Goal: Communication & Community: Ask a question

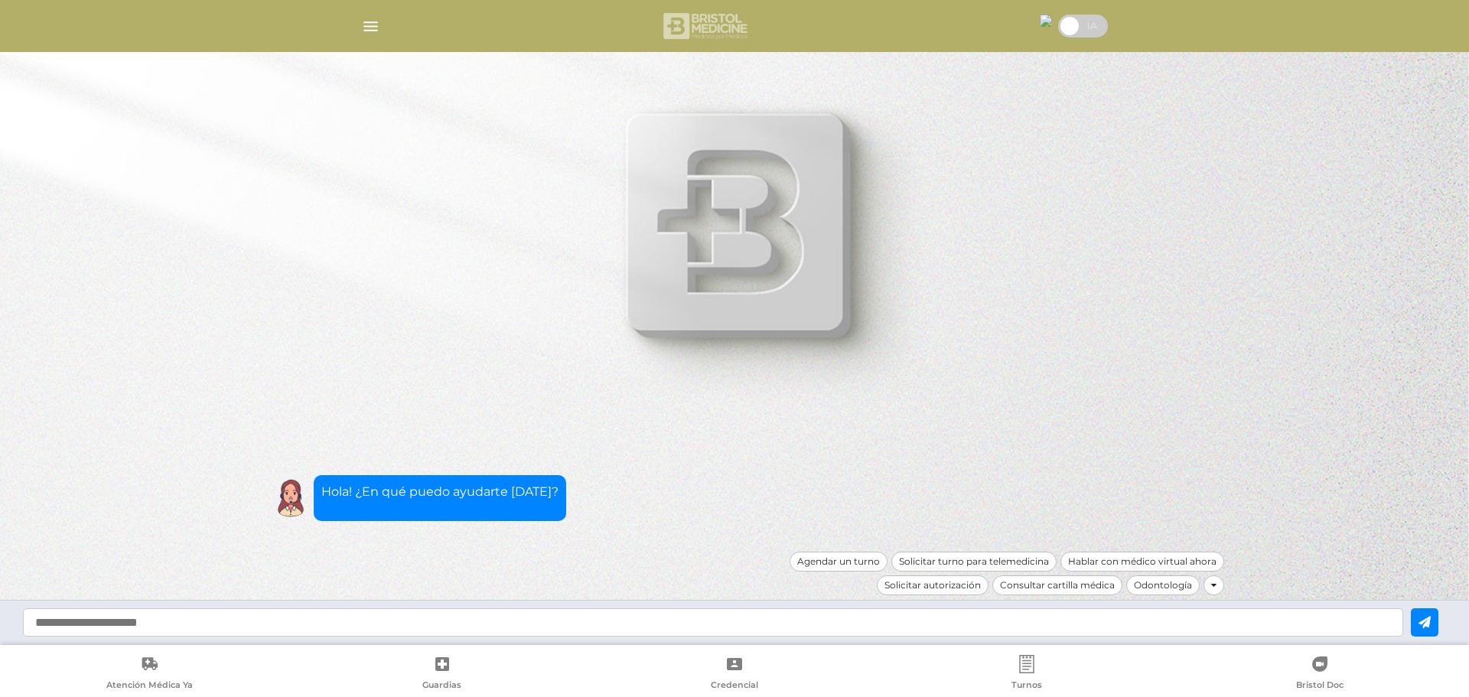
click at [708, 20] on img at bounding box center [706, 26] width 91 height 37
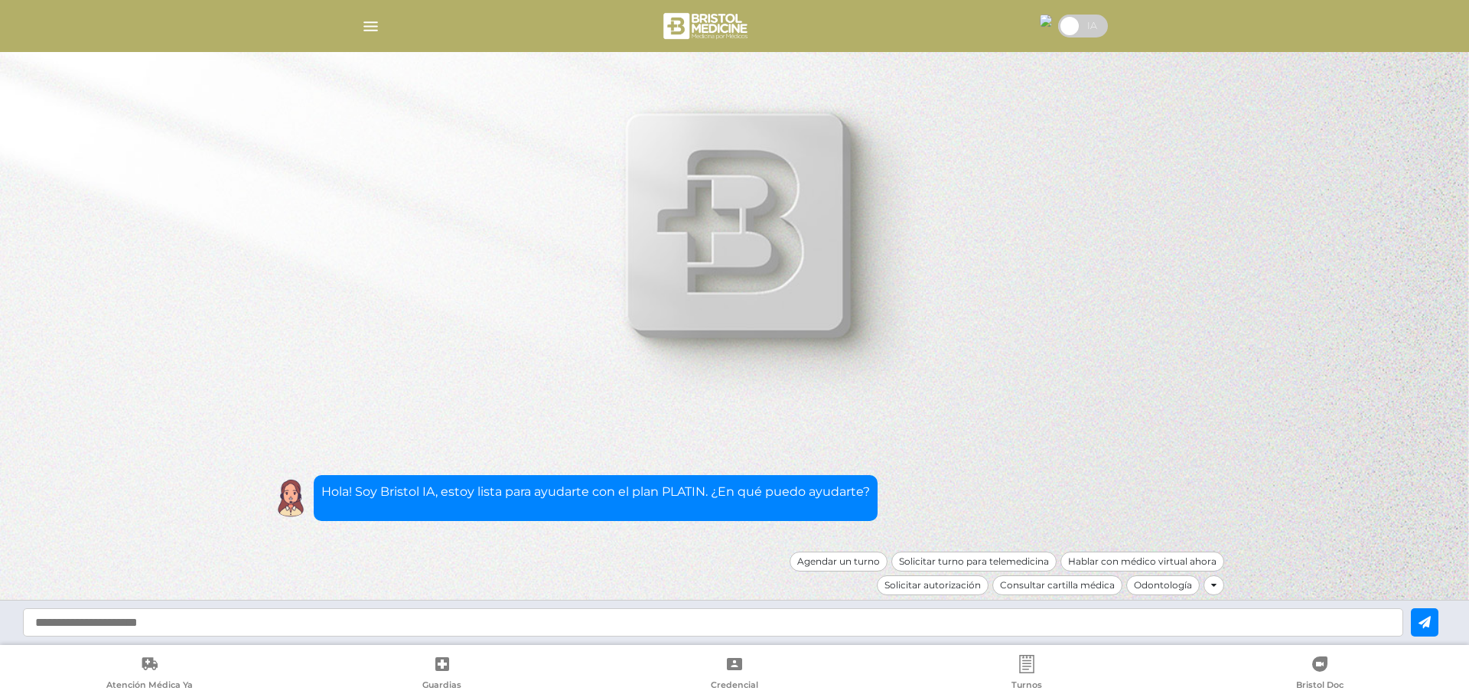
click at [363, 26] on img "button" at bounding box center [370, 26] width 19 height 19
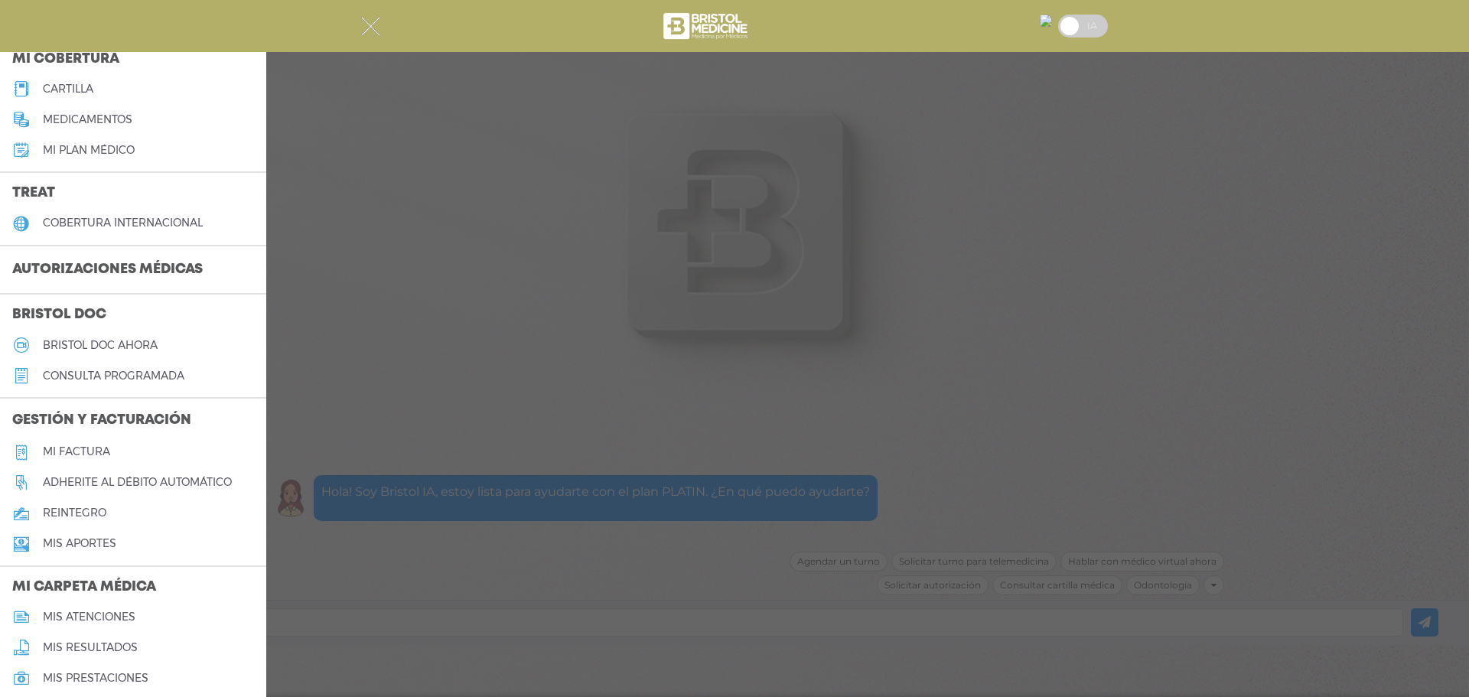
scroll to position [147, 0]
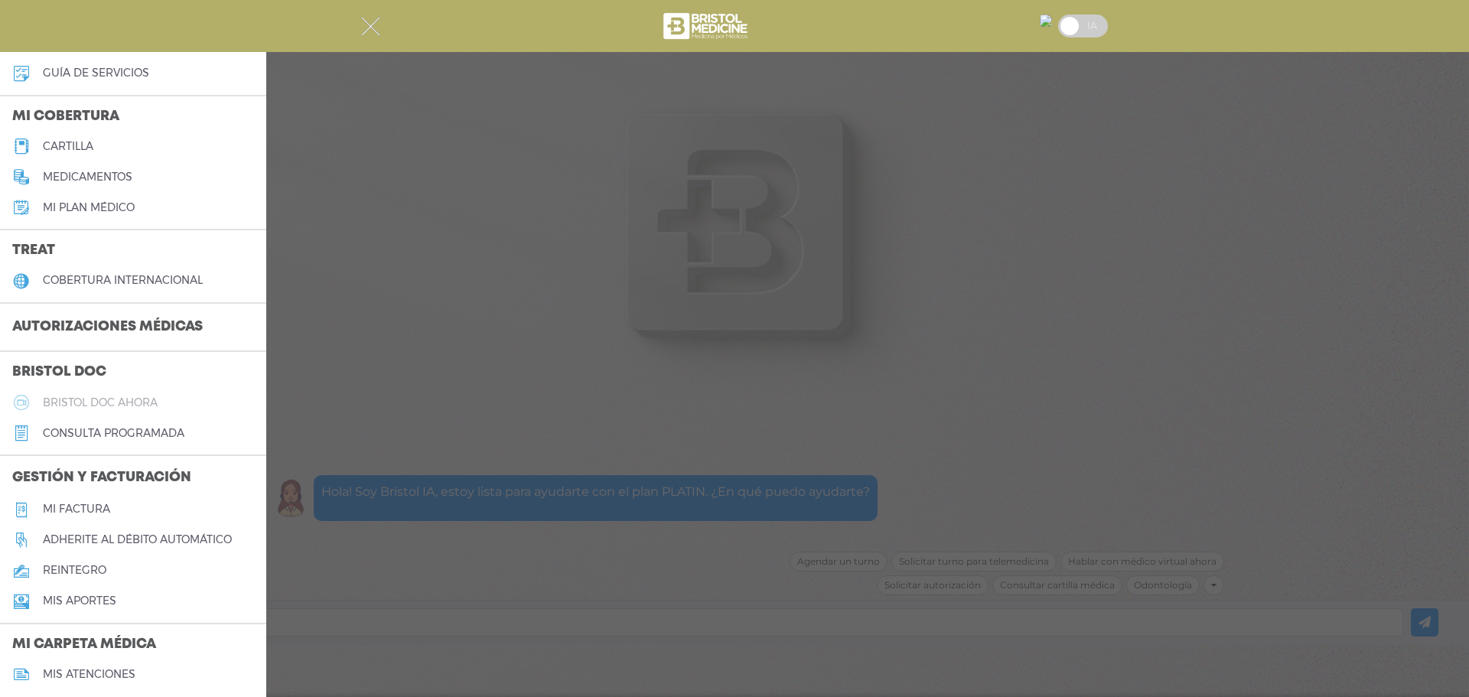
click at [65, 400] on h5 "Bristol doc ahora" at bounding box center [100, 402] width 115 height 13
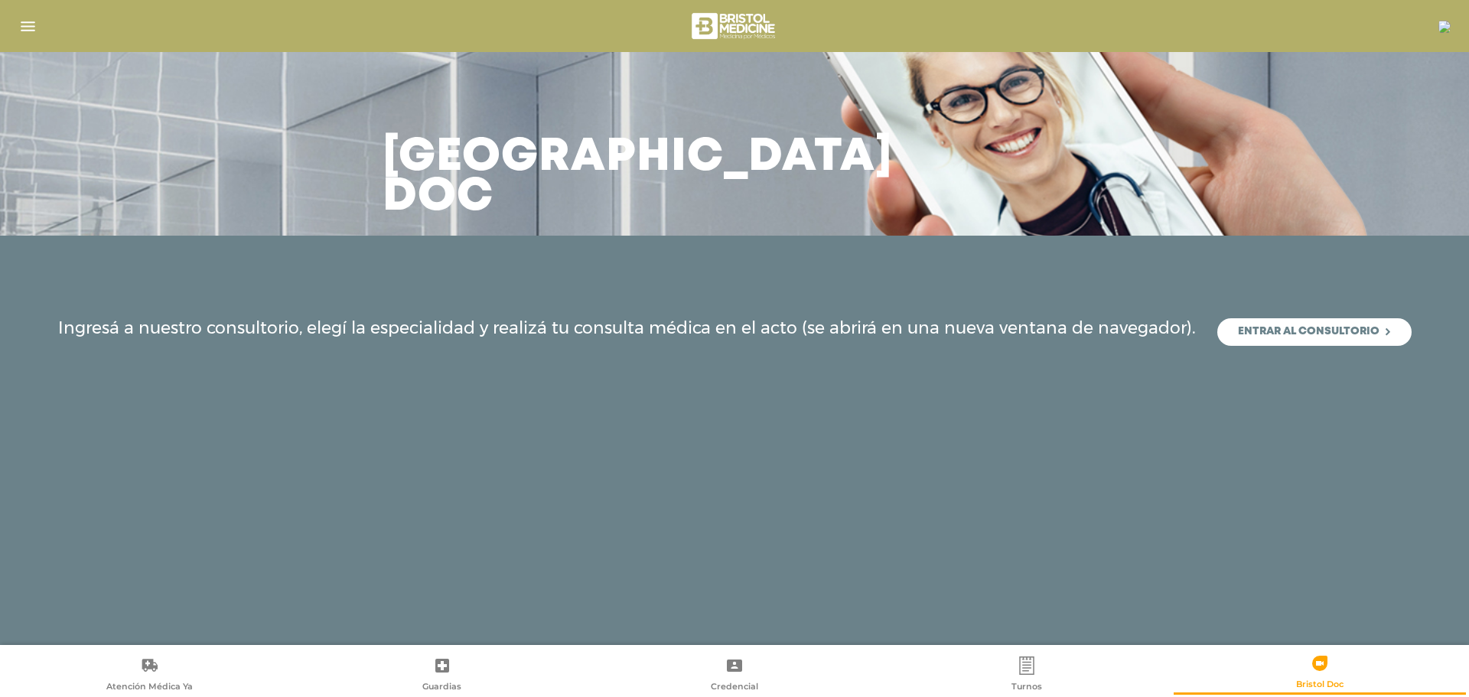
click at [34, 29] on img "button" at bounding box center [27, 26] width 19 height 19
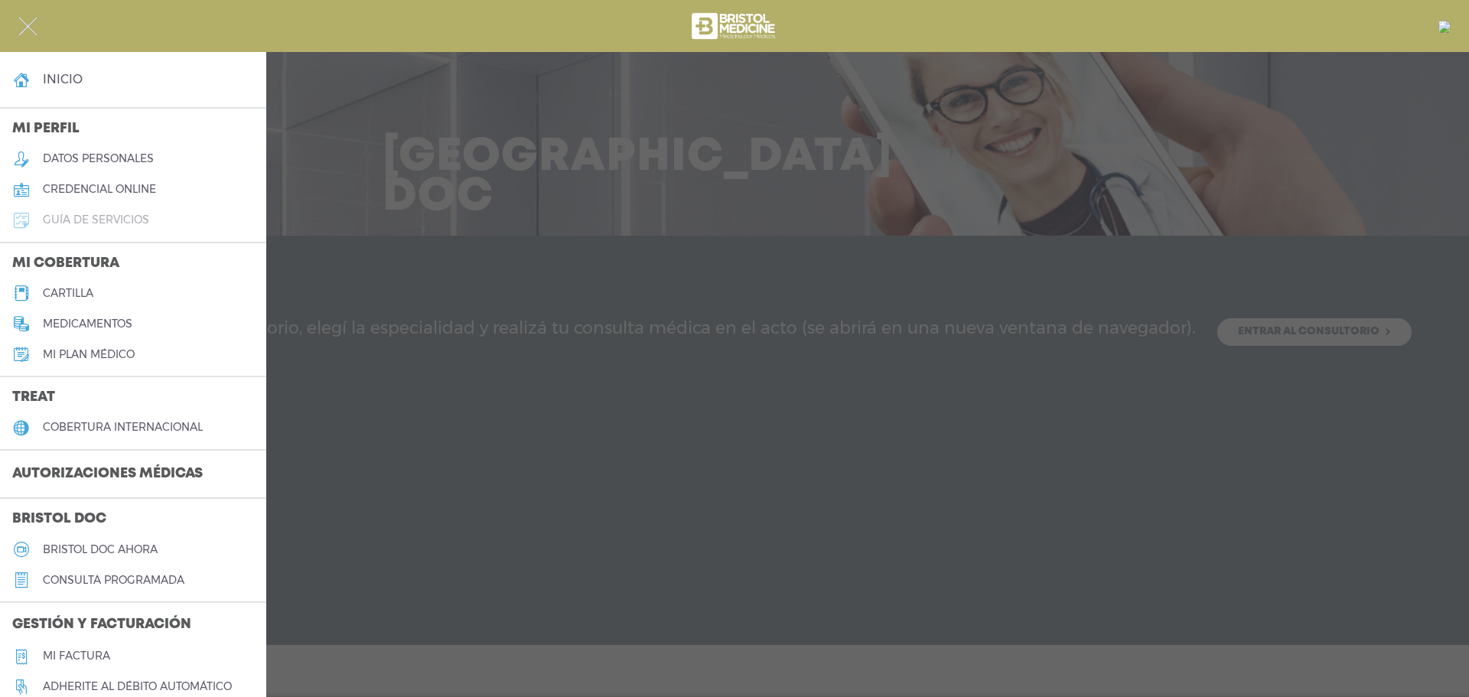
click at [70, 215] on h5 "guía de servicios" at bounding box center [96, 220] width 106 height 13
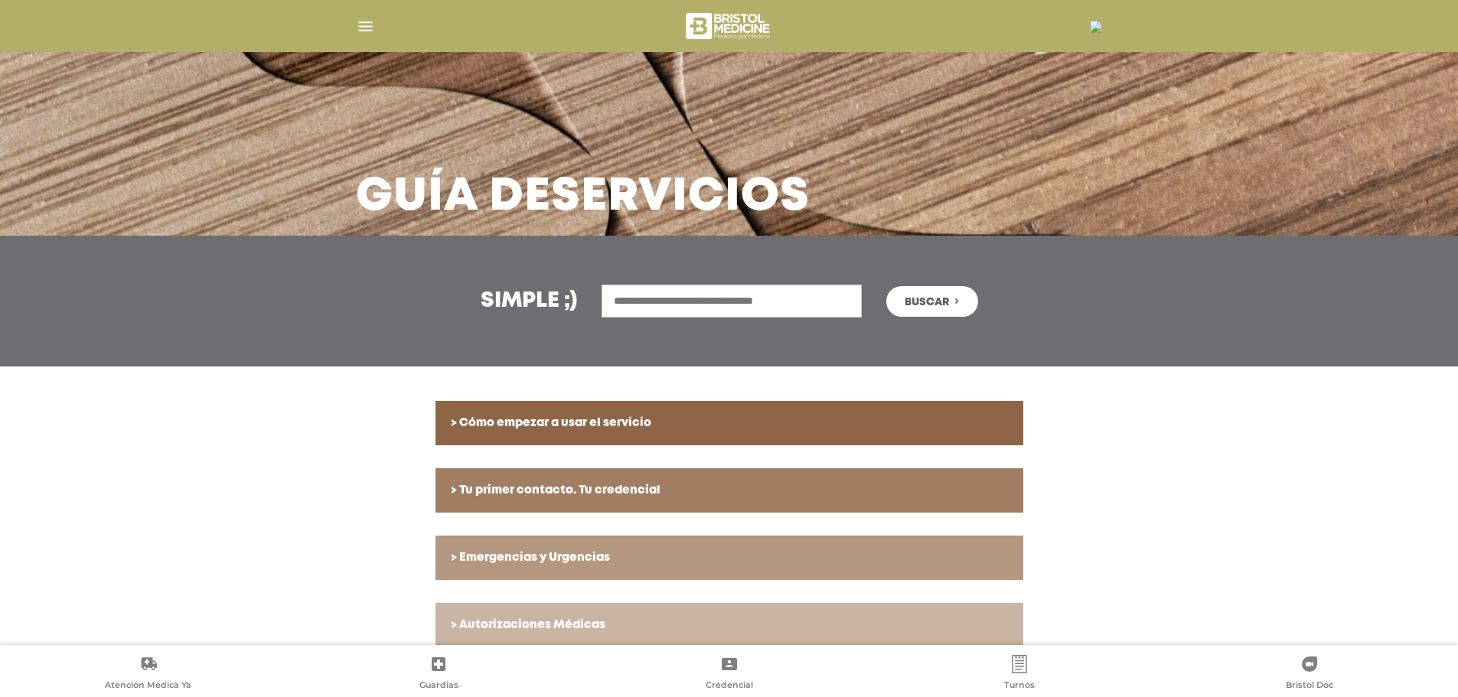
click at [367, 31] on img "button" at bounding box center [365, 26] width 19 height 19
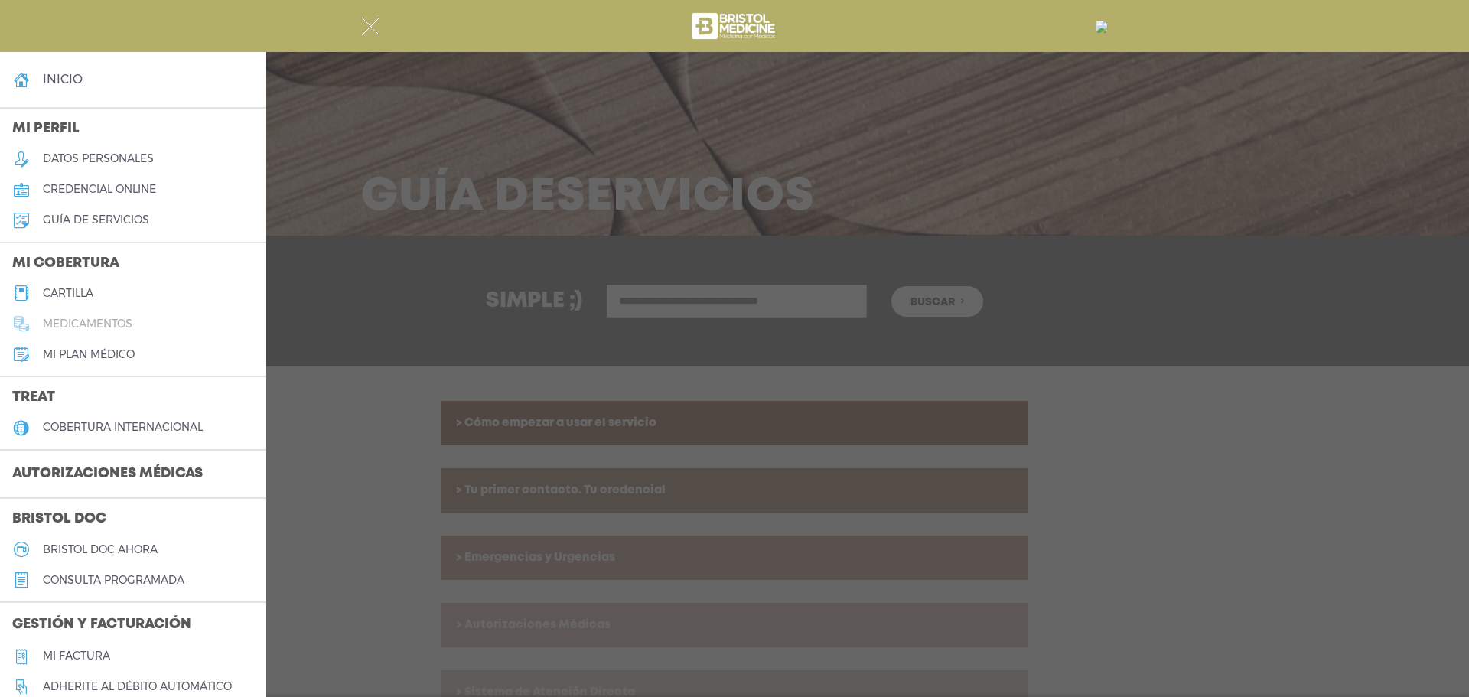
click at [62, 321] on h5 "medicamentos" at bounding box center [88, 324] width 90 height 13
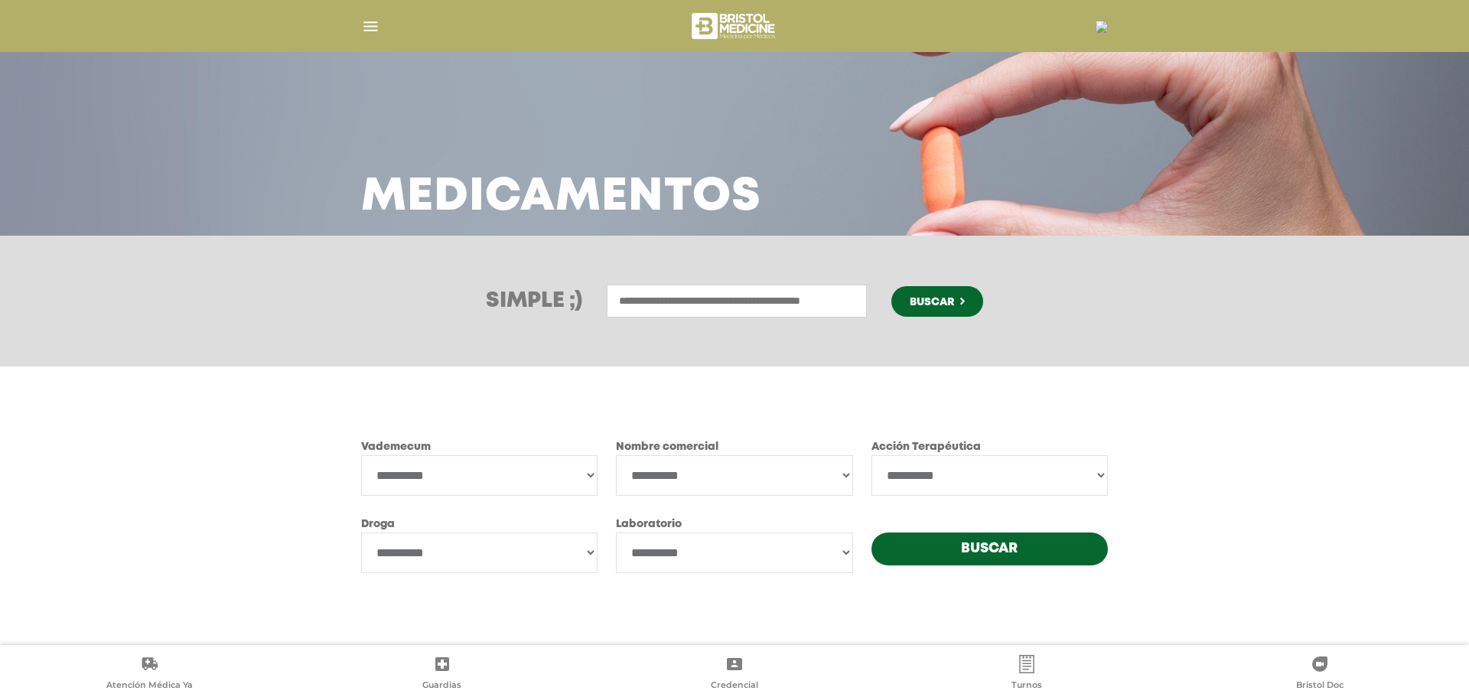
click at [370, 23] on img "button" at bounding box center [370, 26] width 19 height 19
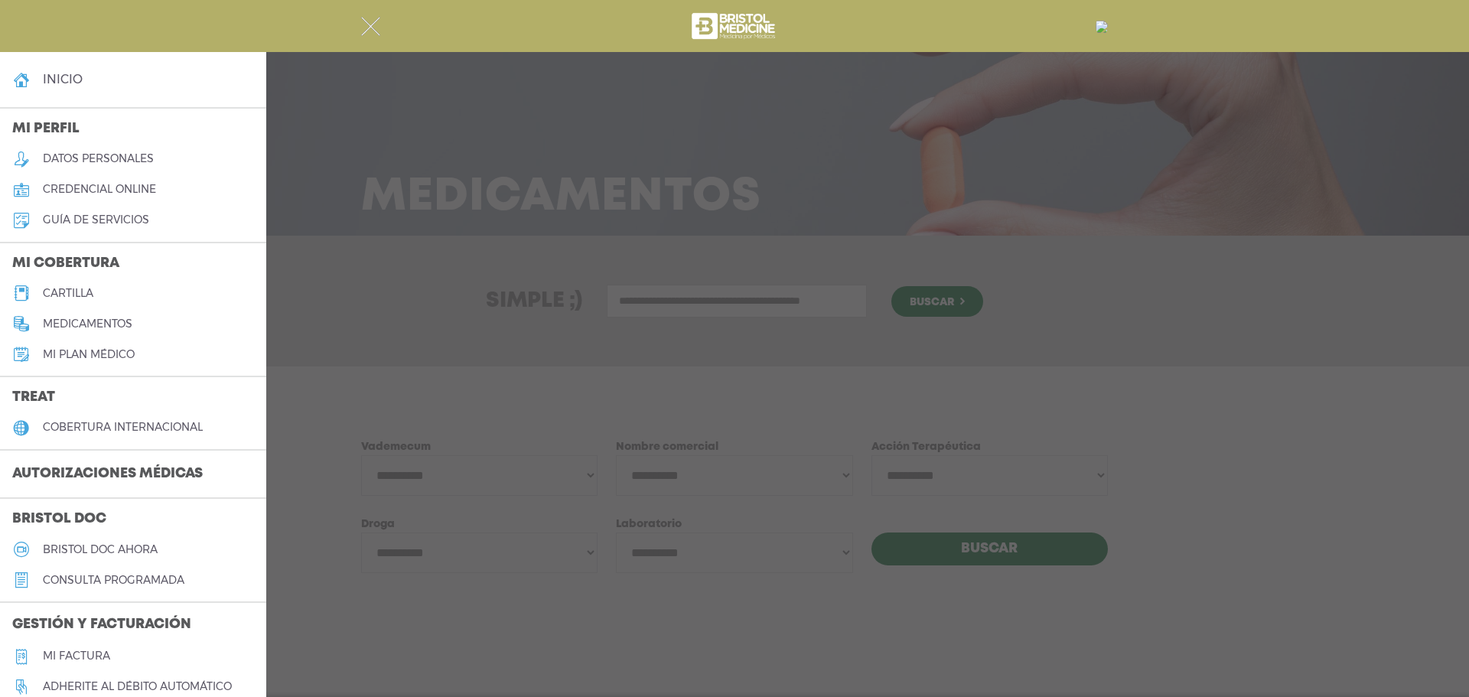
click at [95, 354] on h5 "Mi plan médico" at bounding box center [89, 354] width 92 height 13
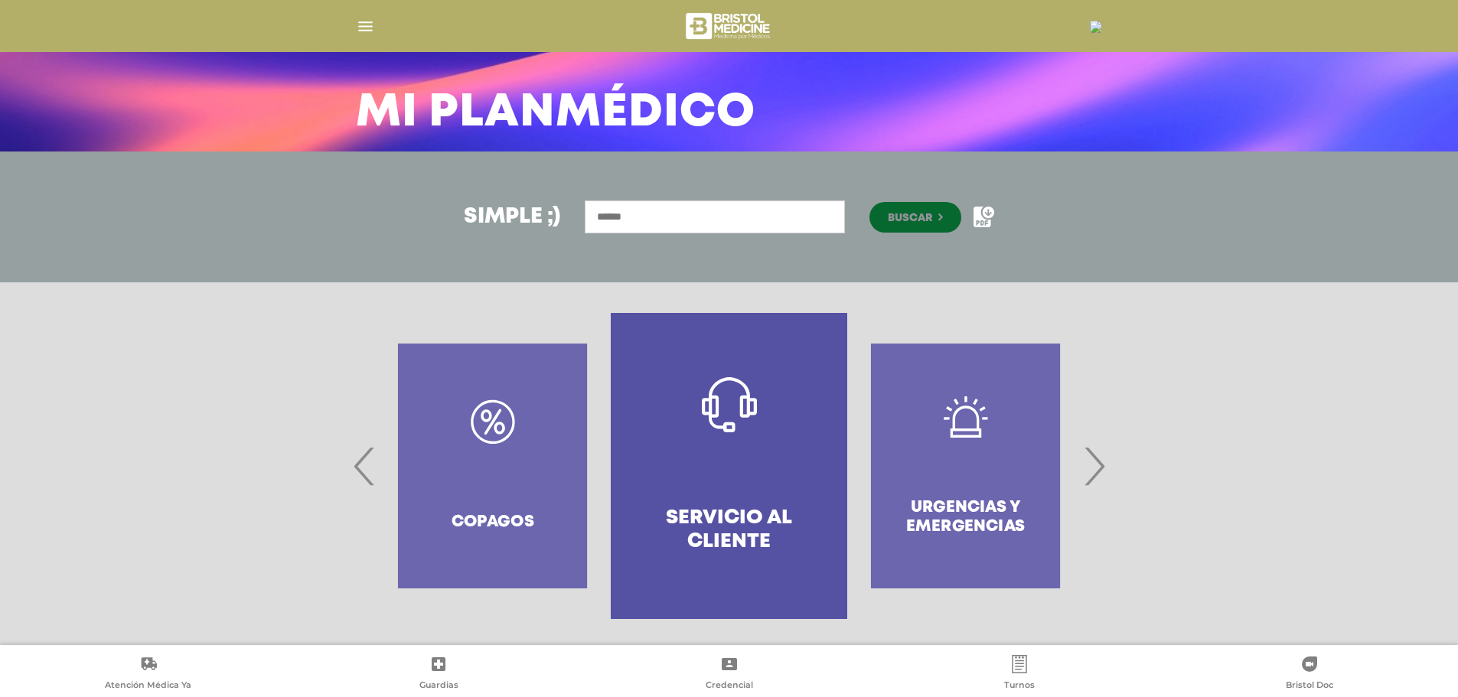
scroll to position [89, 0]
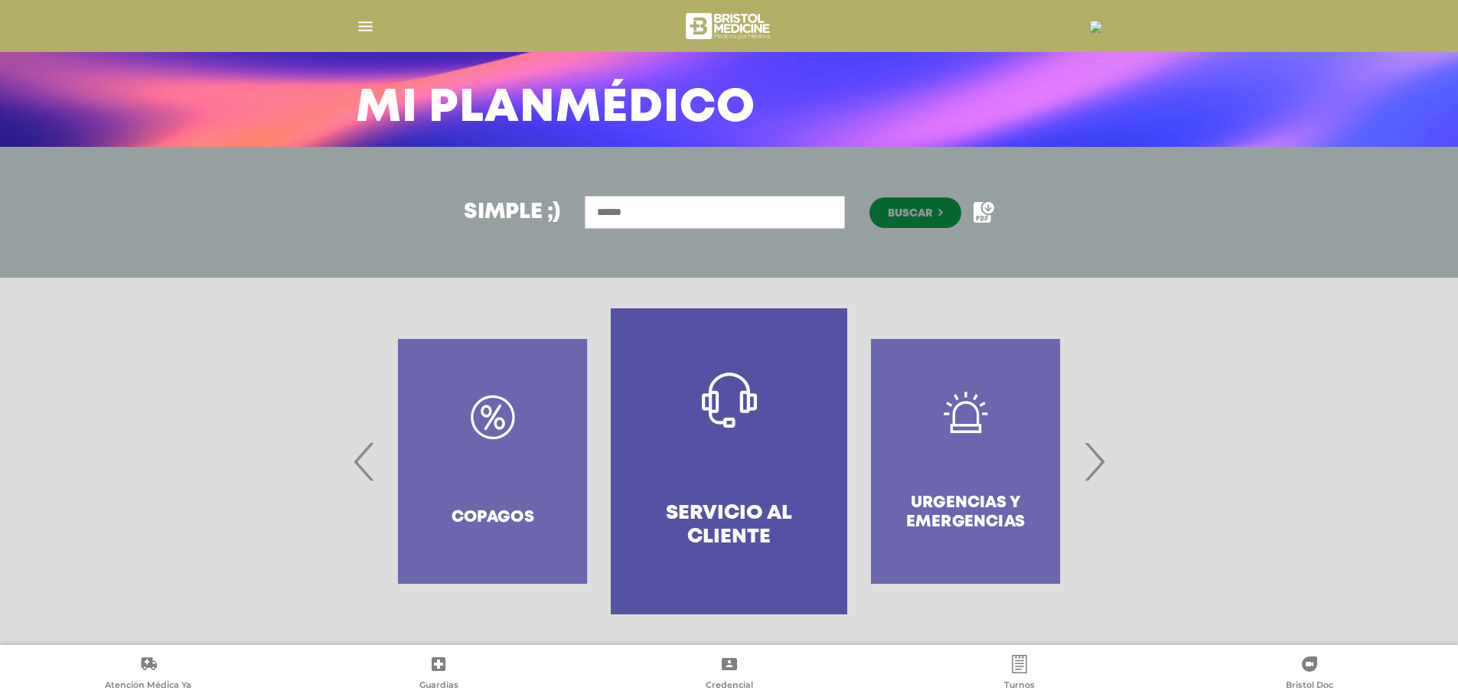
click at [1095, 459] on span "›" at bounding box center [1094, 461] width 30 height 83
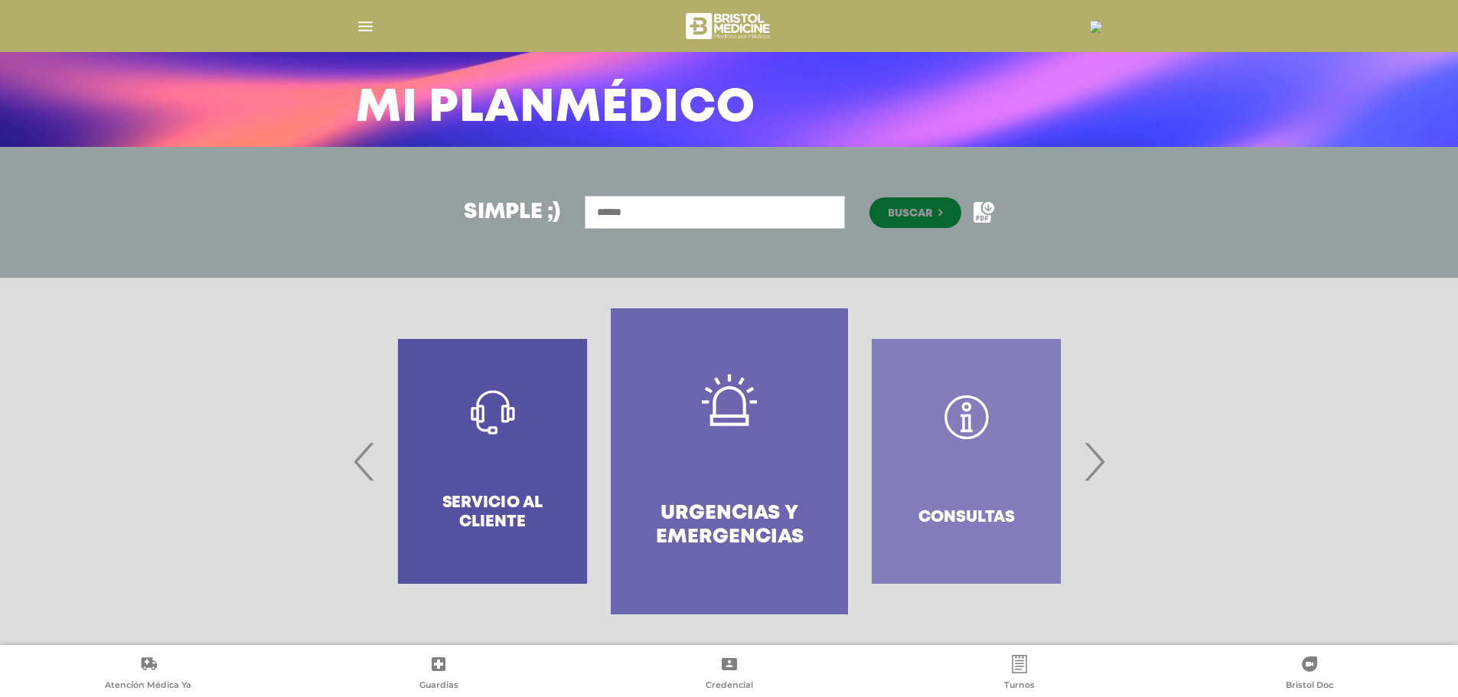
click at [1095, 459] on span "›" at bounding box center [1094, 461] width 30 height 83
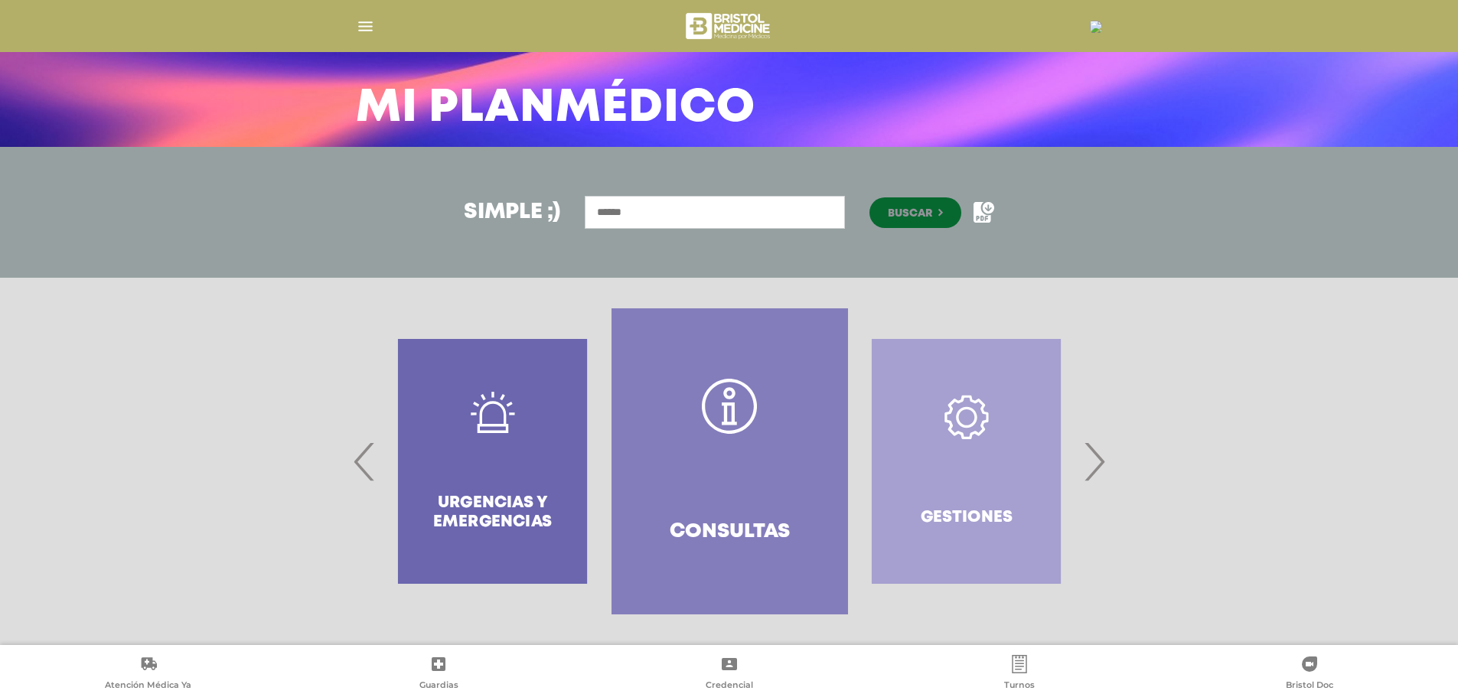
click at [1095, 459] on span "›" at bounding box center [1094, 461] width 30 height 83
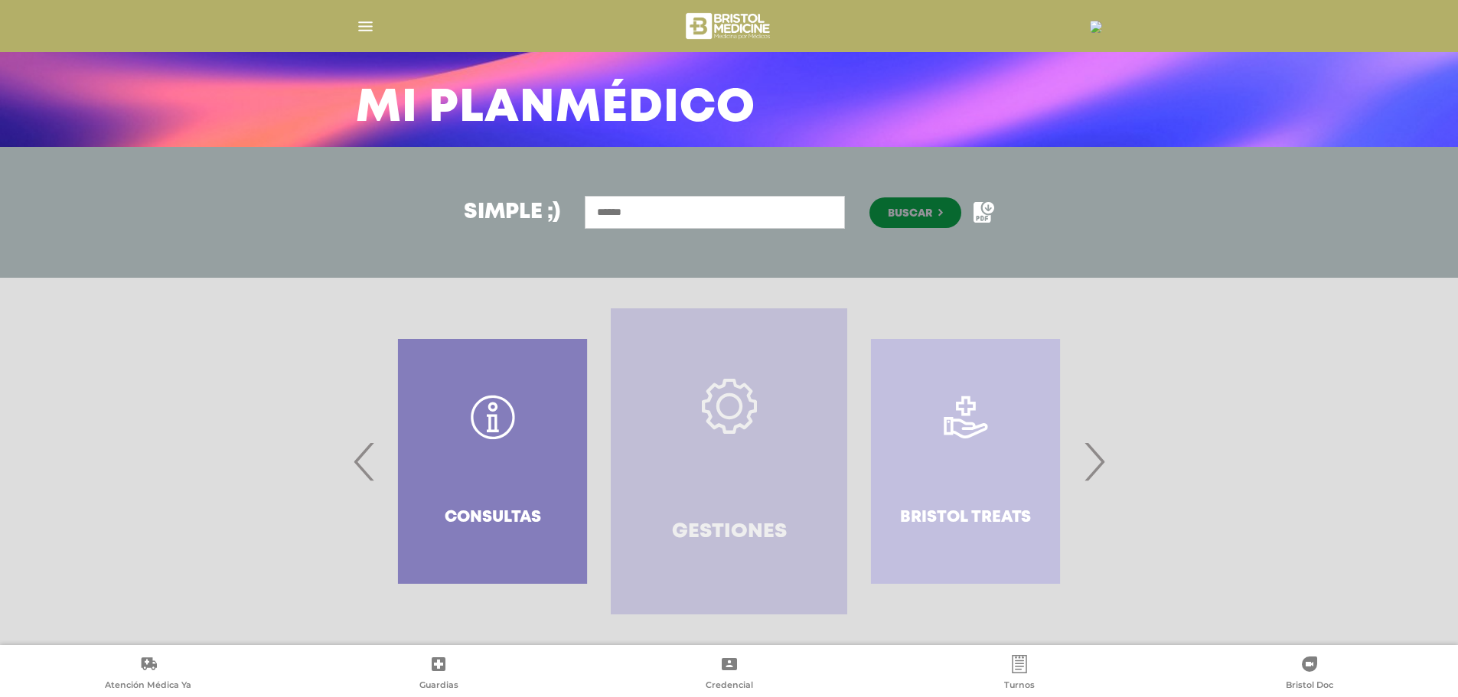
click at [725, 409] on icon at bounding box center [729, 406] width 55 height 55
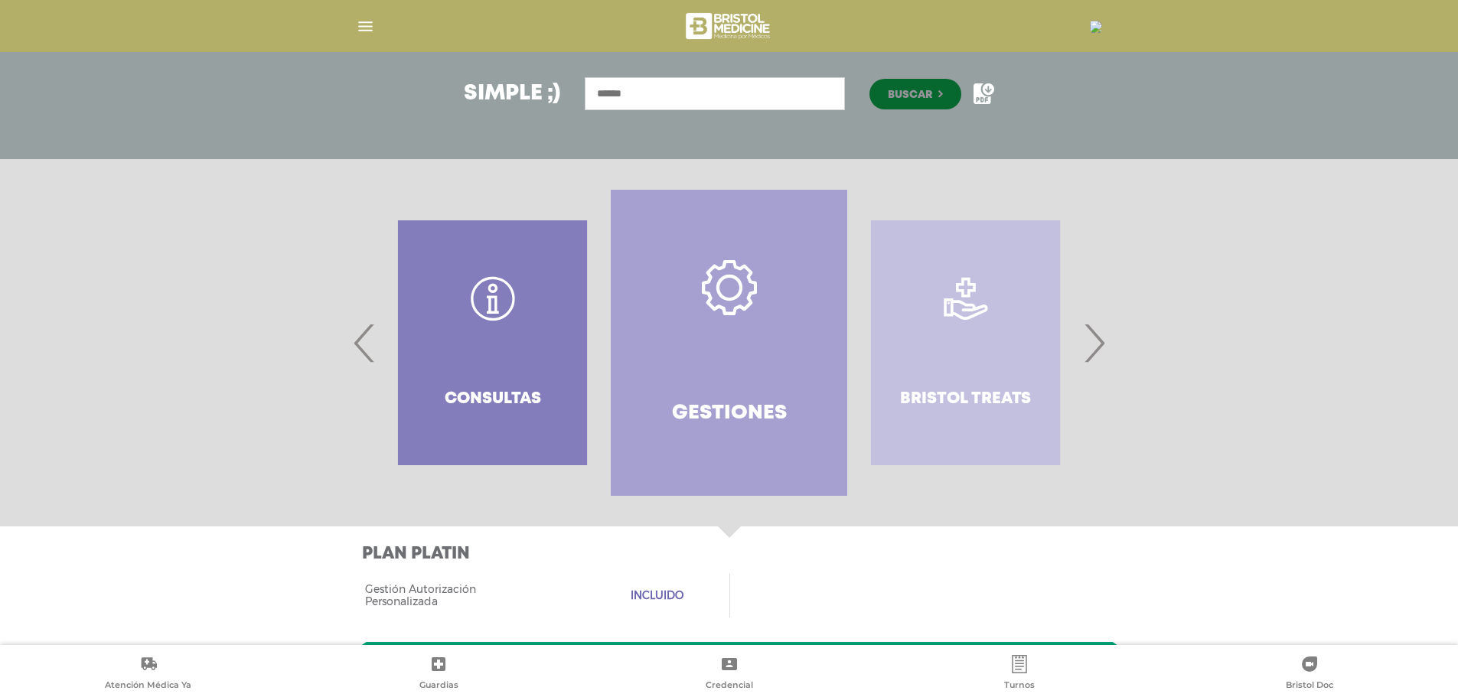
scroll to position [208, 0]
click at [477, 359] on div "Consultas" at bounding box center [492, 342] width 236 height 306
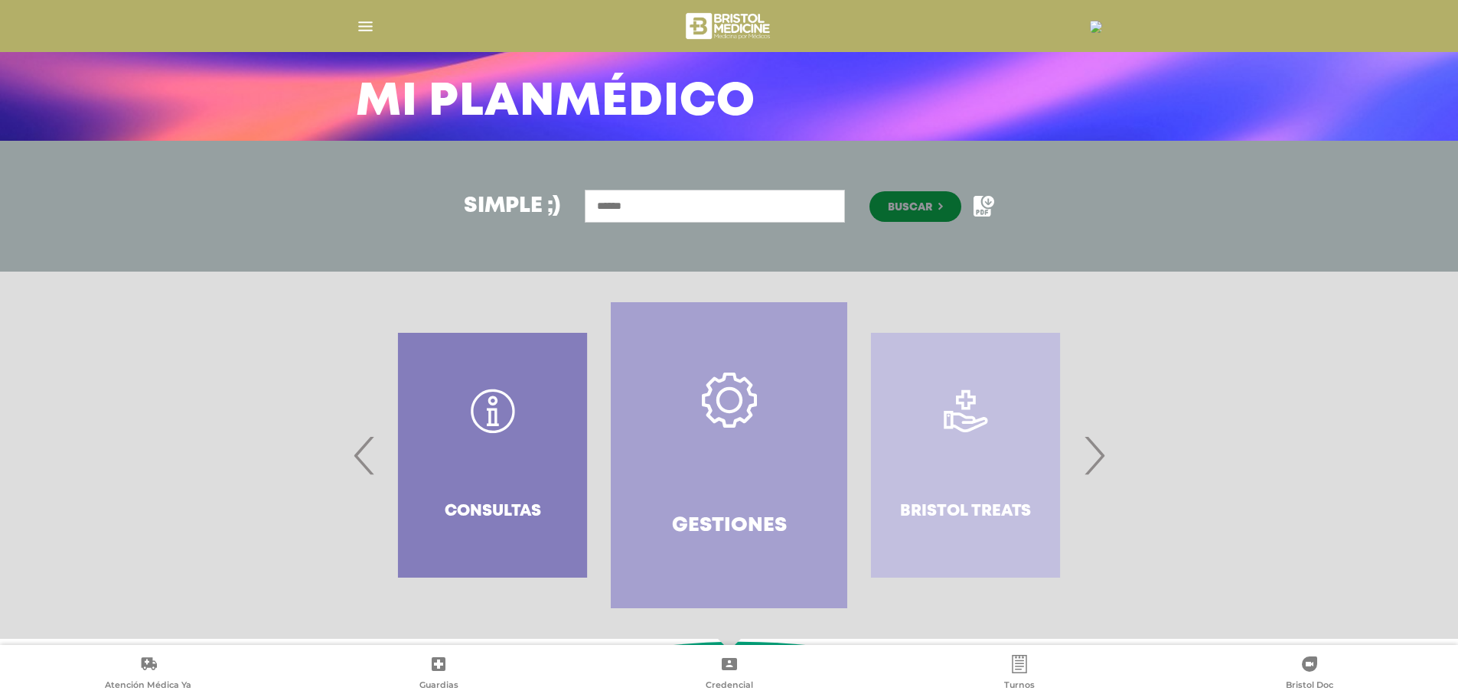
scroll to position [89, 0]
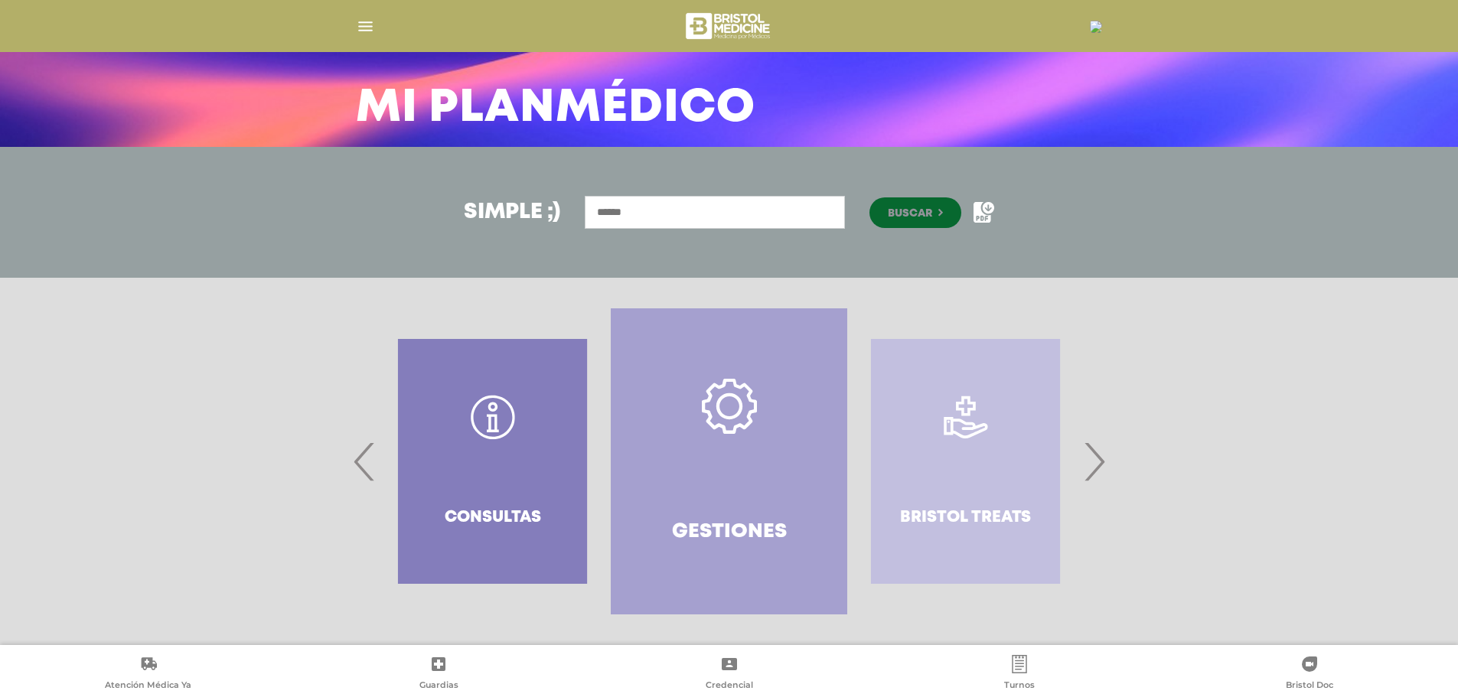
click at [487, 406] on div "Consultas" at bounding box center [492, 461] width 236 height 306
click at [370, 459] on span "‹" at bounding box center [365, 461] width 30 height 83
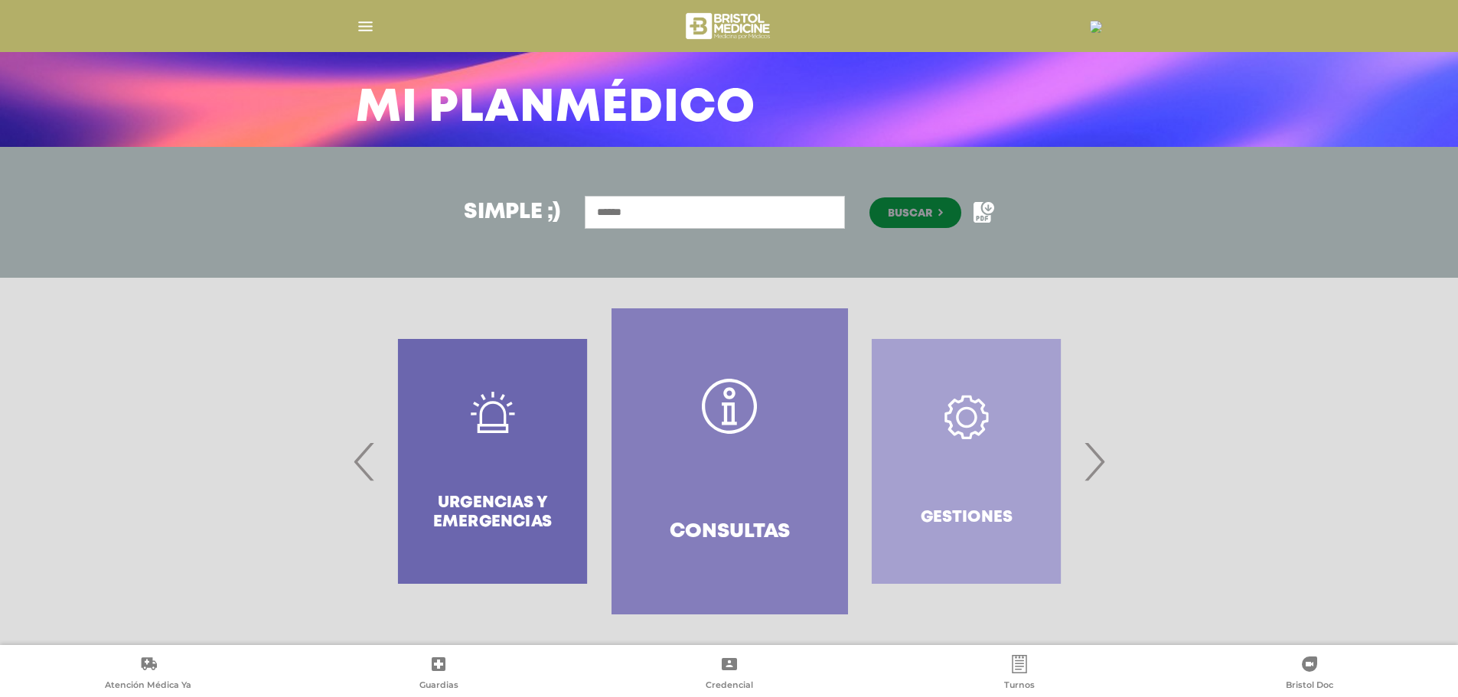
click at [751, 464] on link "Consultas" at bounding box center [729, 461] width 236 height 306
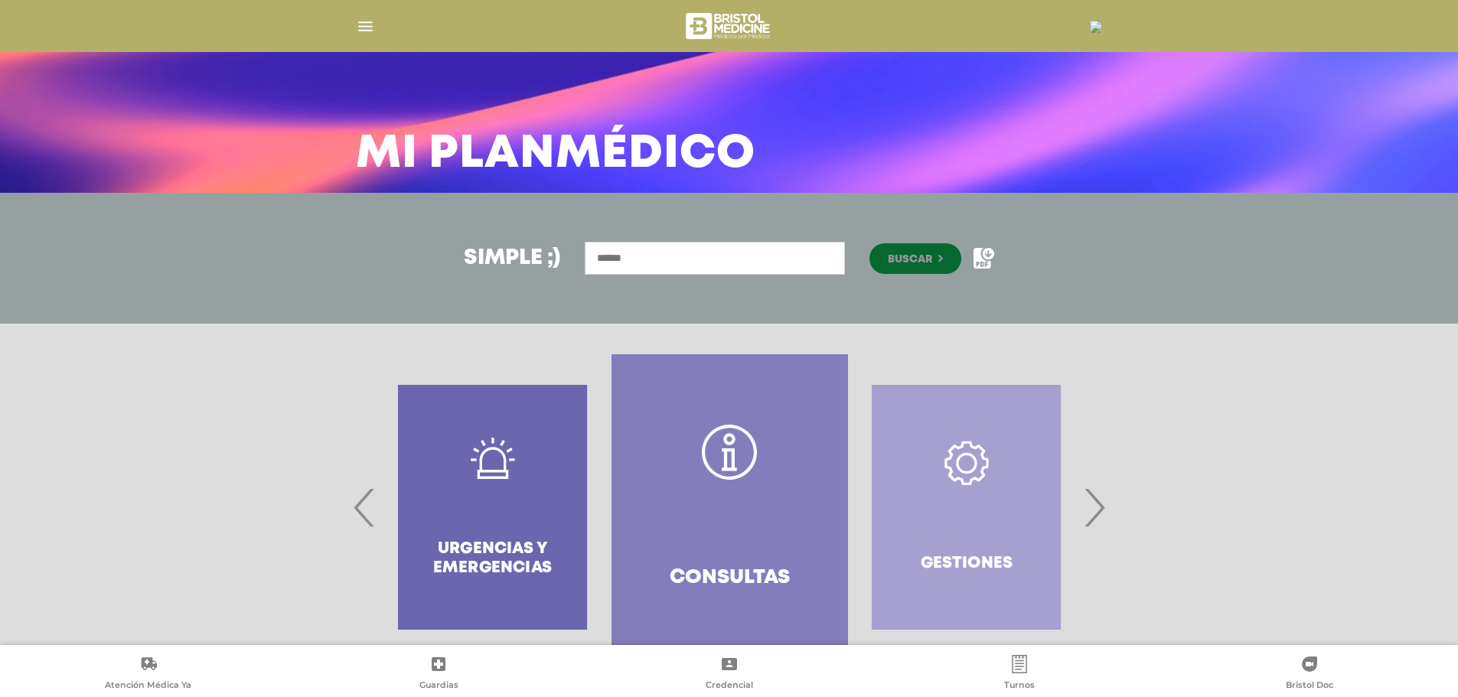
scroll to position [41, 0]
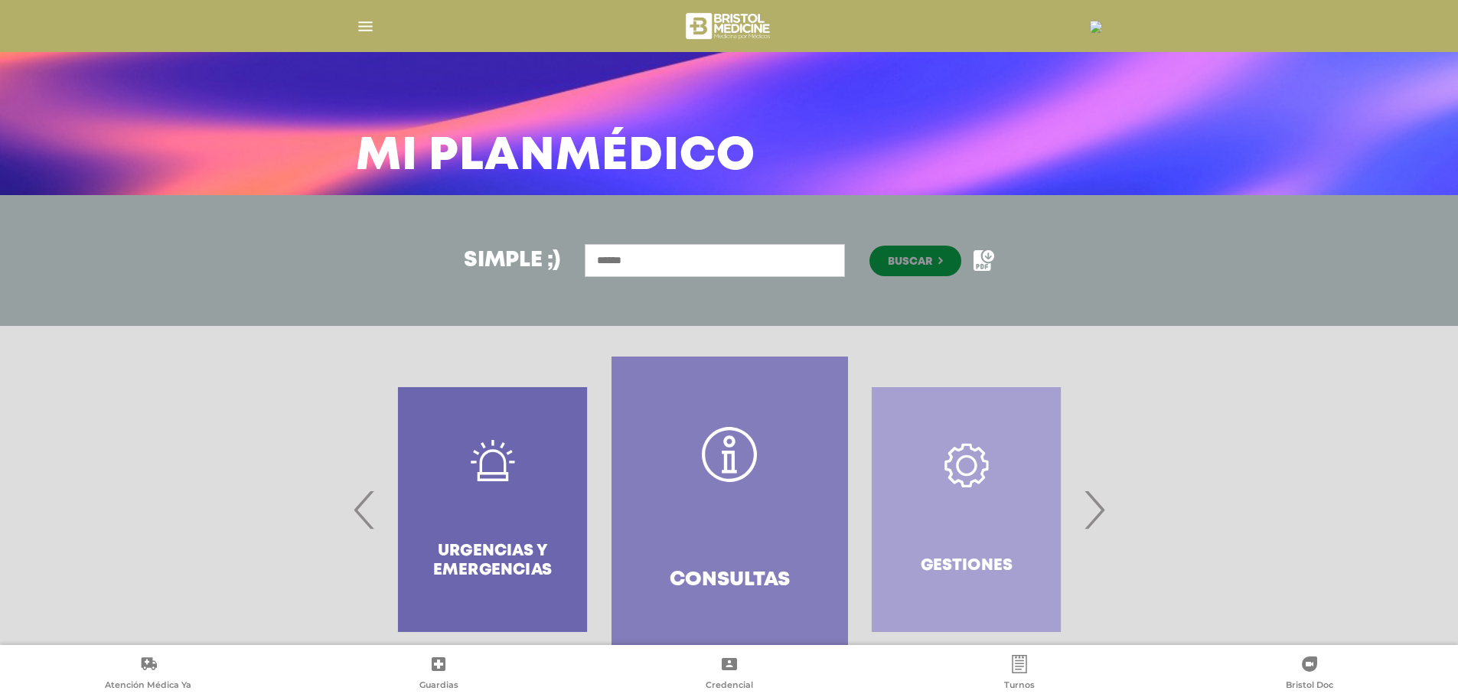
click at [364, 26] on img "button" at bounding box center [365, 26] width 19 height 19
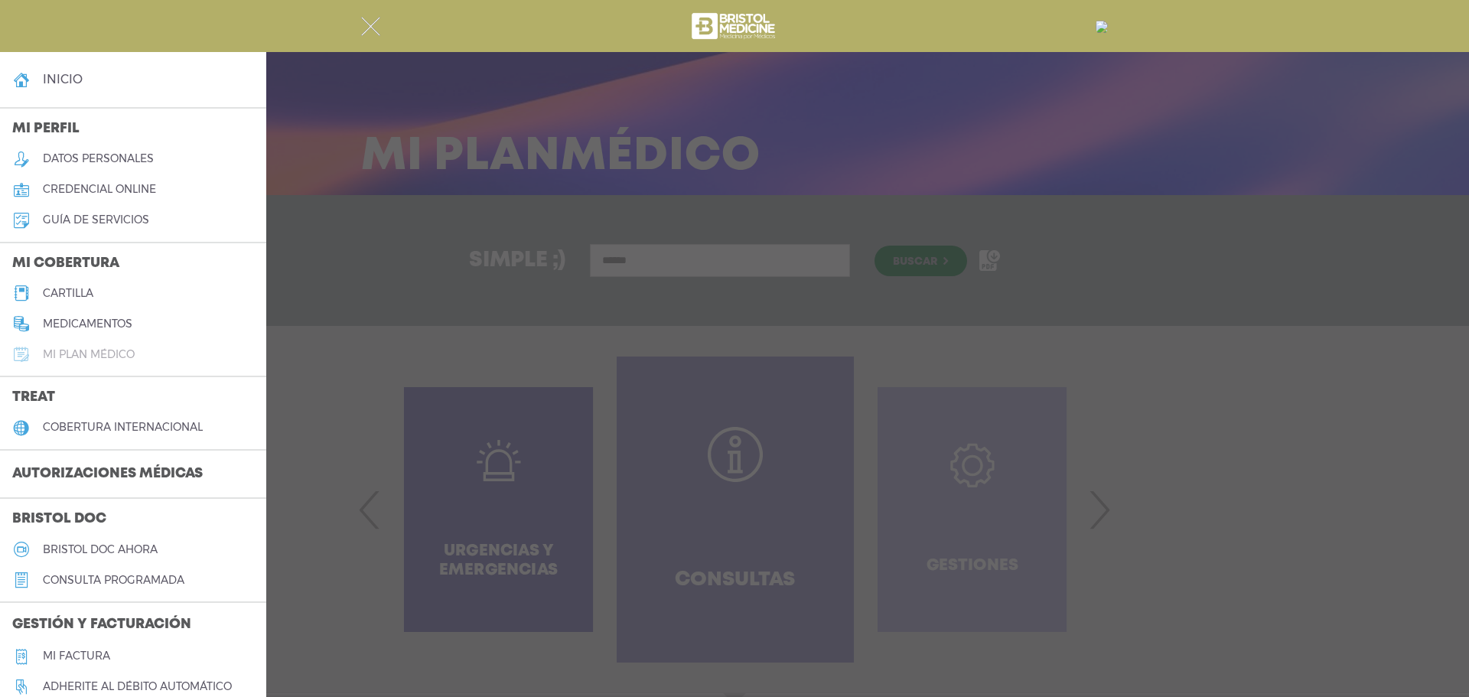
click at [64, 355] on h5 "Mi plan médico" at bounding box center [89, 354] width 92 height 13
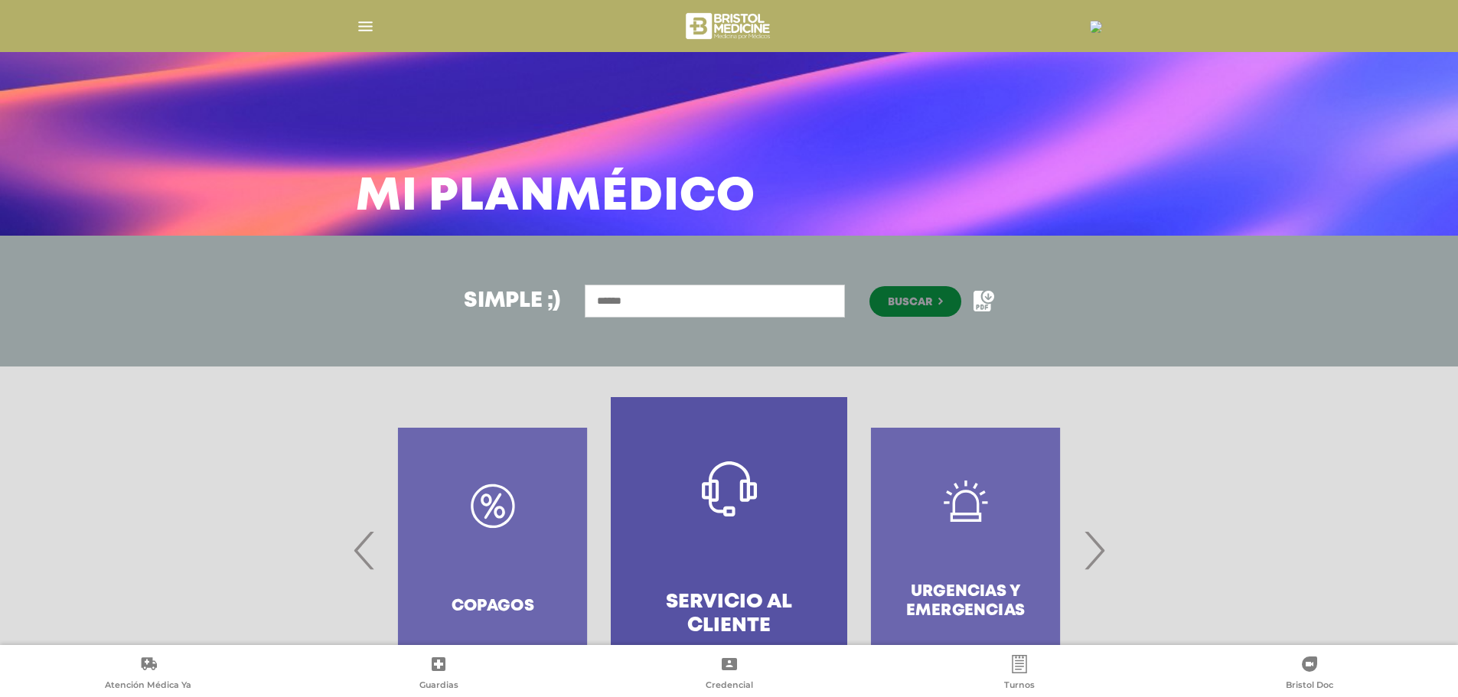
click at [367, 32] on img "button" at bounding box center [365, 26] width 19 height 19
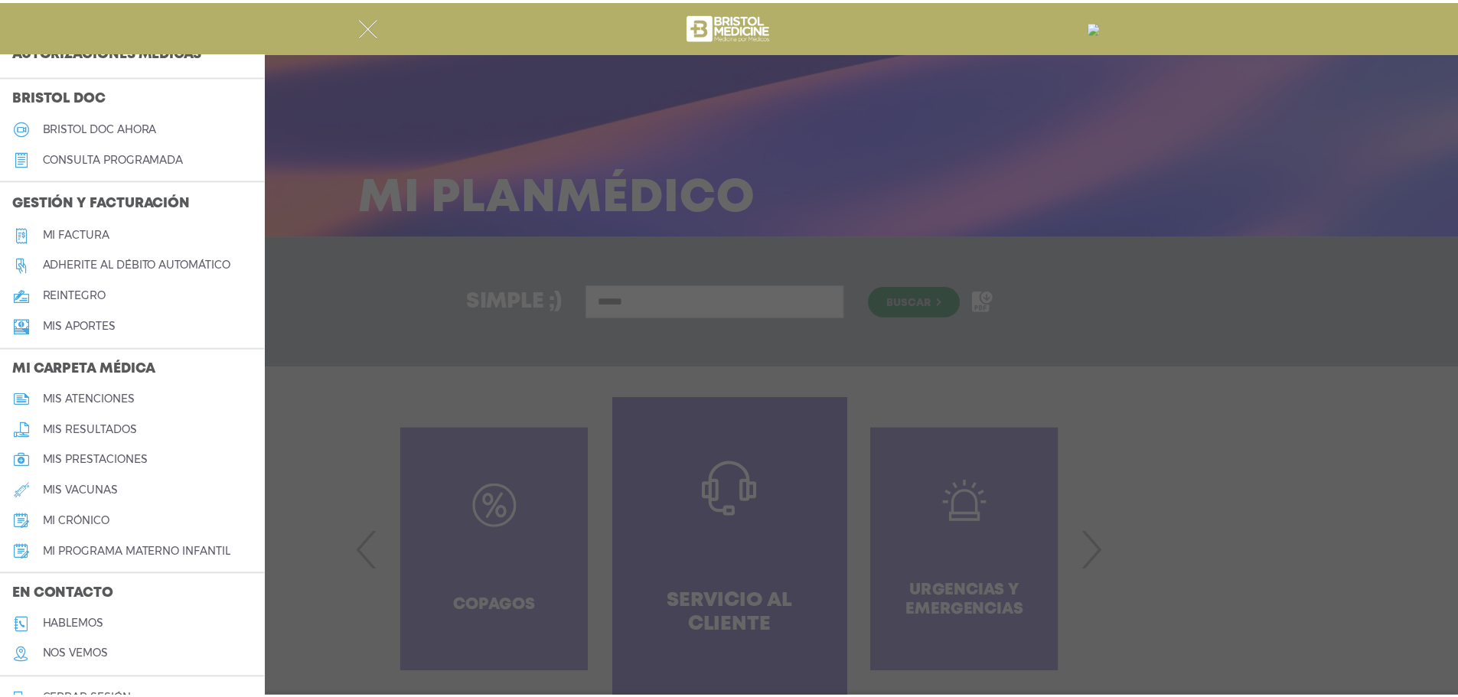
scroll to position [453, 0]
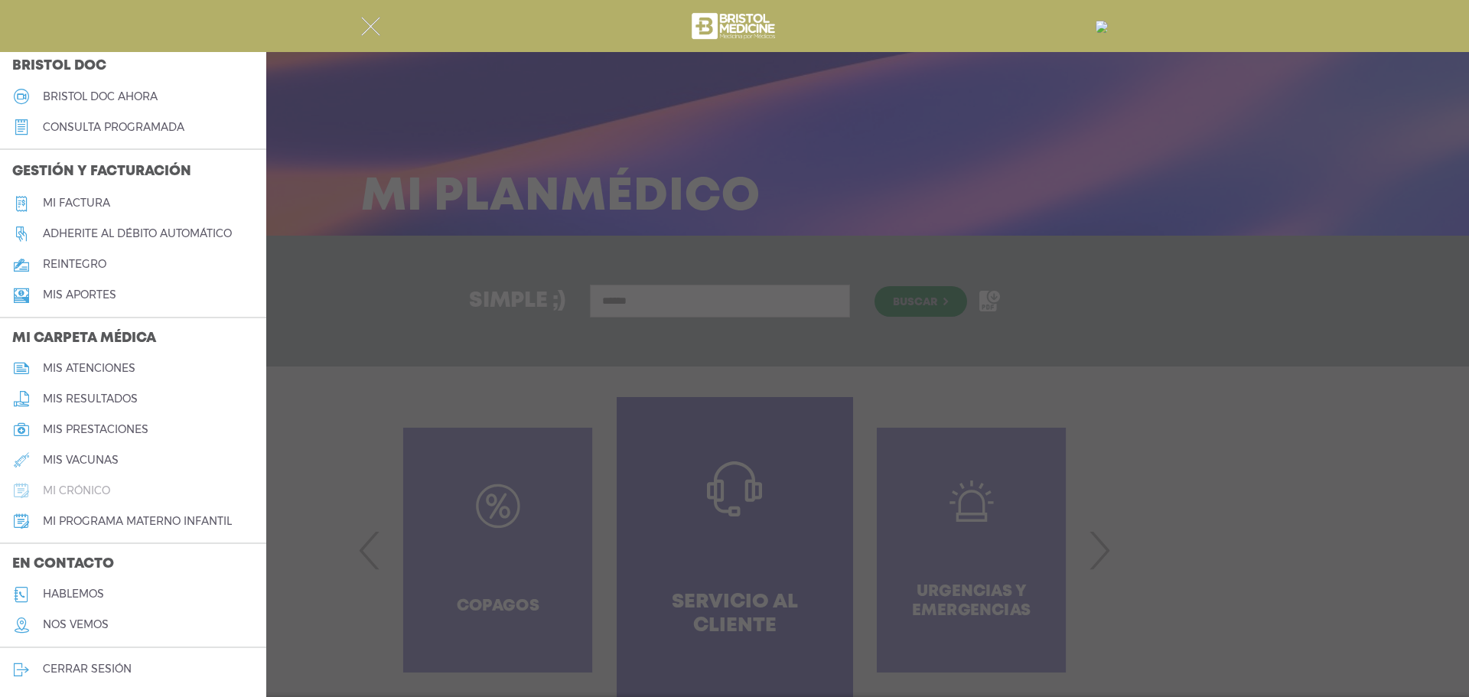
click at [77, 489] on h5 "mi crónico" at bounding box center [76, 490] width 67 height 13
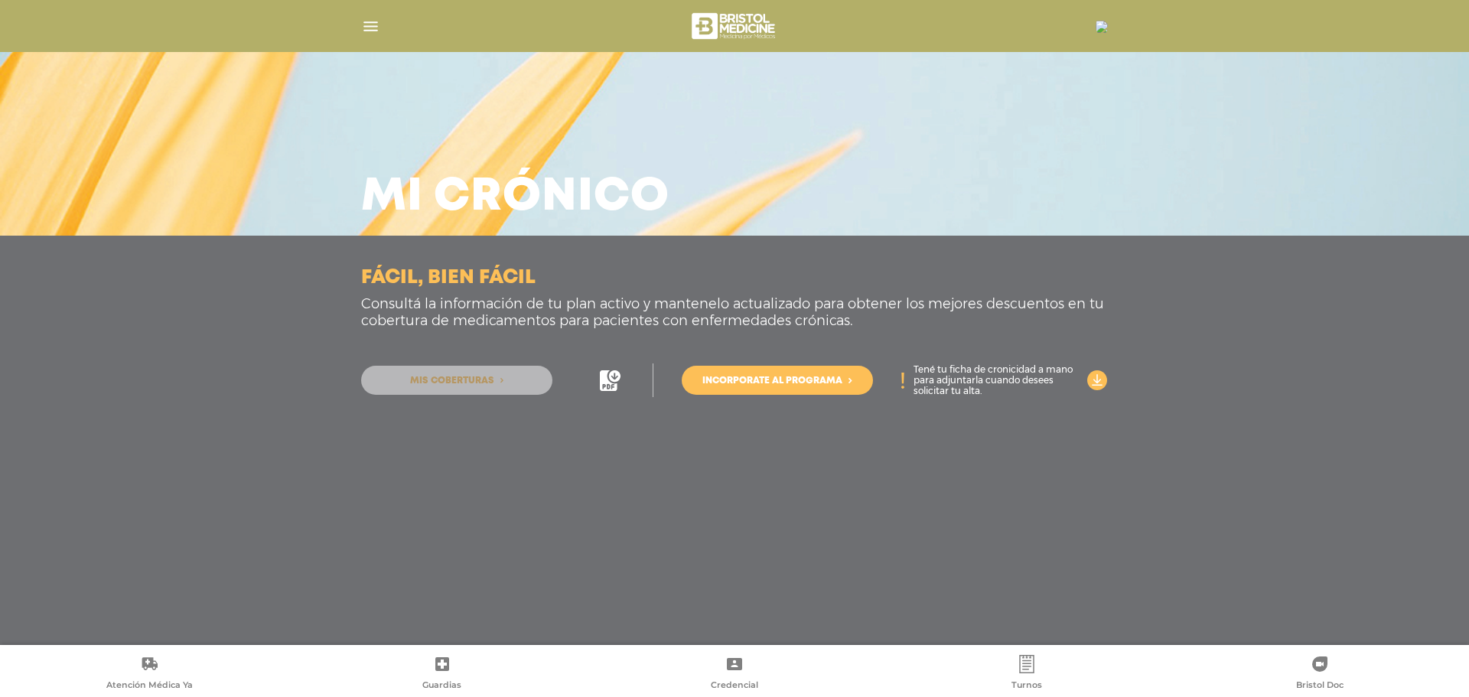
click at [465, 380] on span "Mis coberturas" at bounding box center [452, 381] width 84 height 9
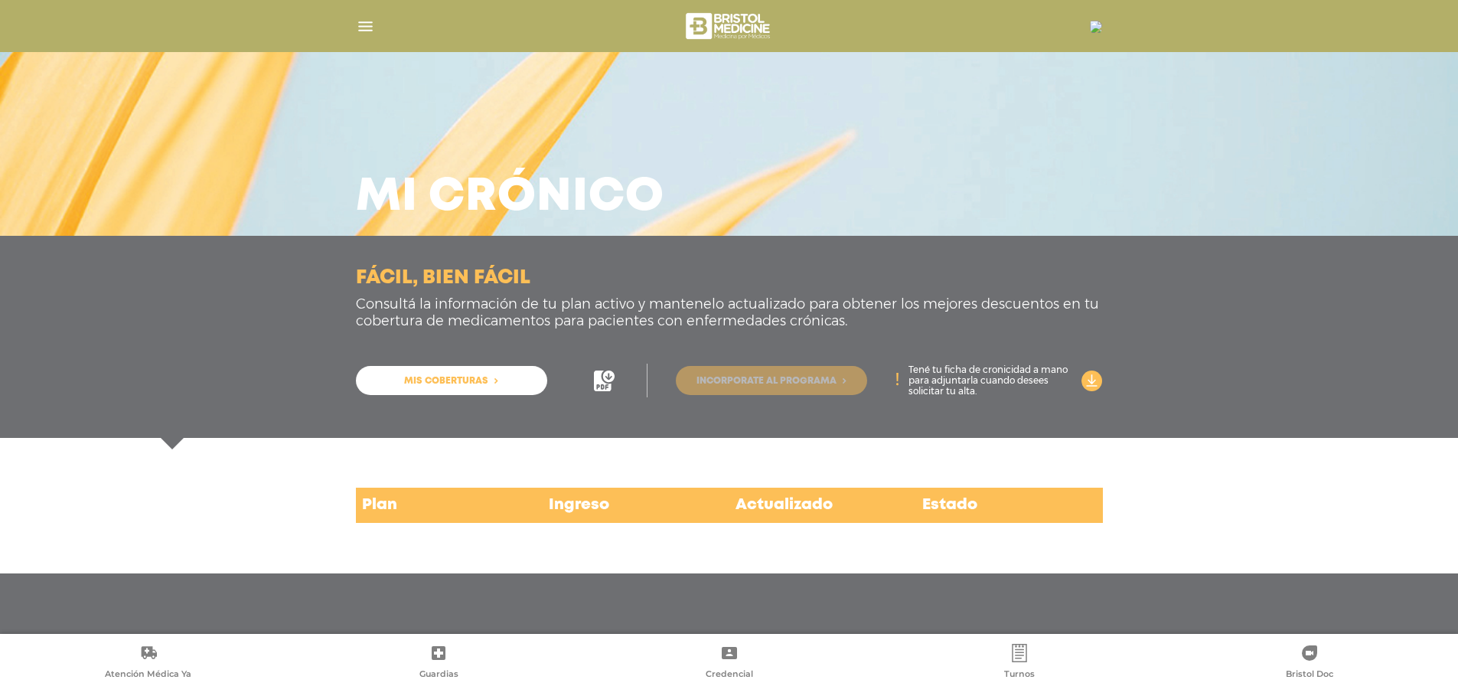
click at [768, 382] on span "Incorporate al programa" at bounding box center [766, 381] width 140 height 9
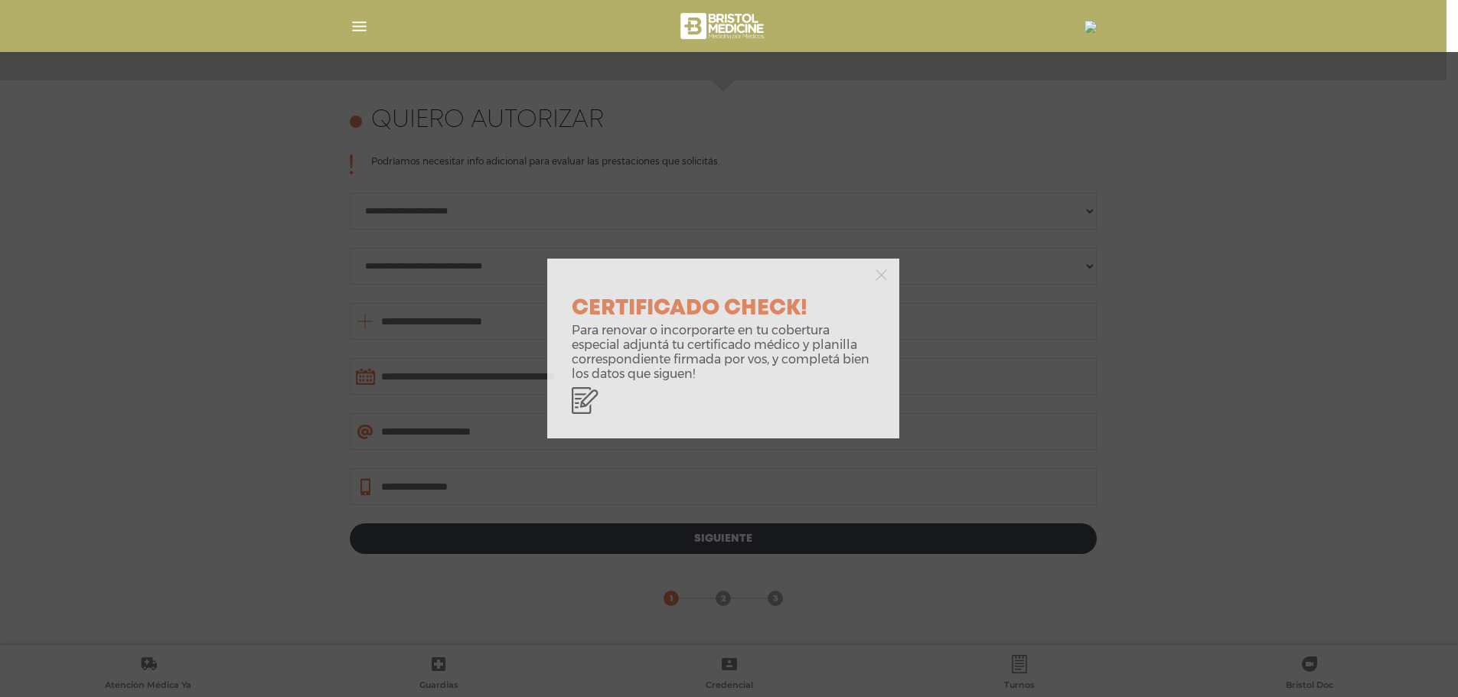
scroll to position [664, 0]
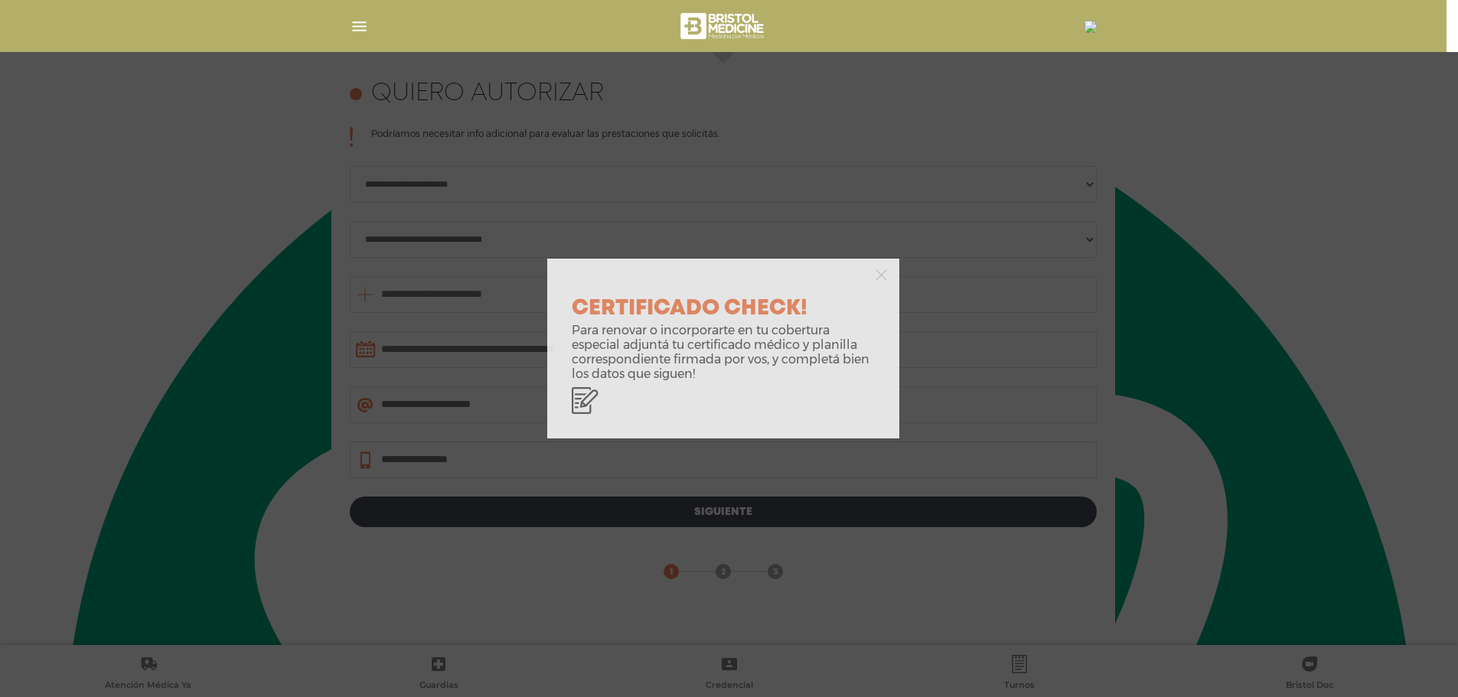
click at [891, 269] on div at bounding box center [723, 274] width 352 height 31
click at [880, 275] on icon "button" at bounding box center [880, 274] width 11 height 11
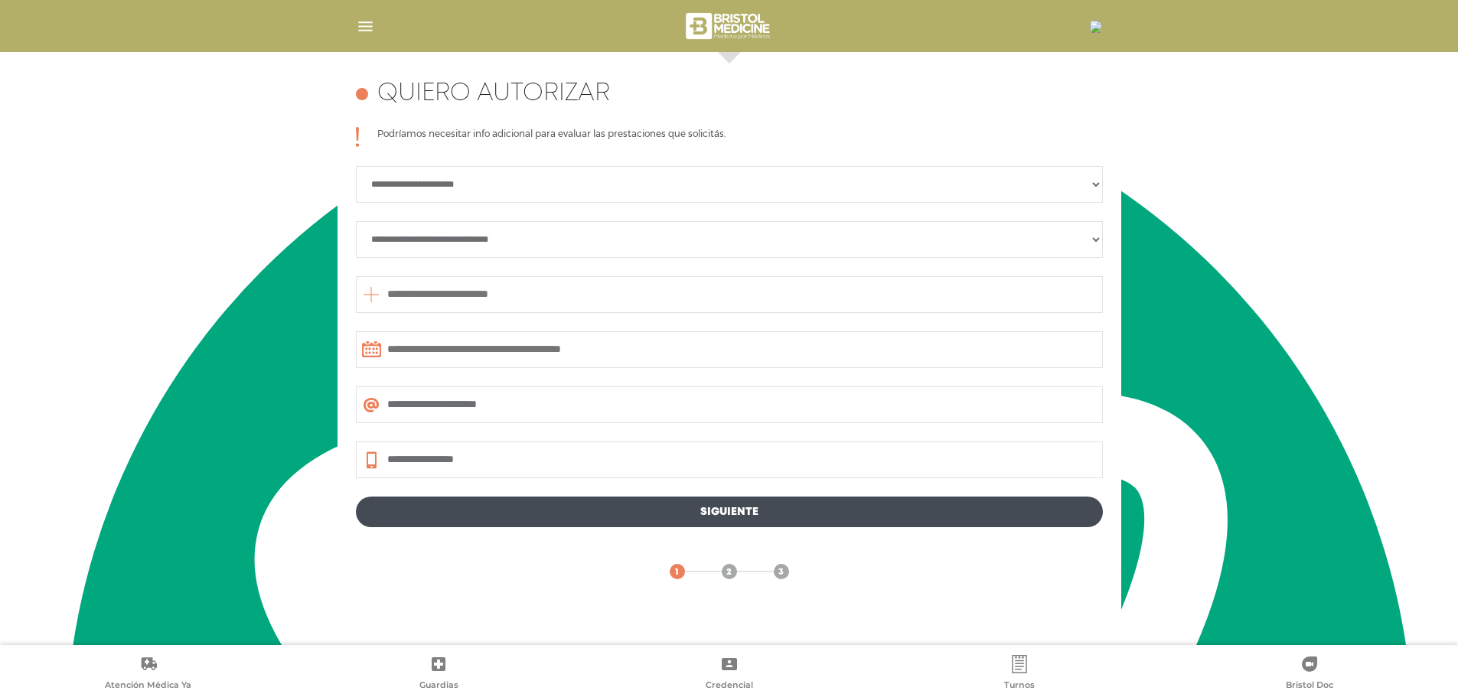
click at [1097, 184] on select "**********" at bounding box center [729, 184] width 747 height 37
click at [1093, 236] on select "**********" at bounding box center [729, 239] width 747 height 37
click at [364, 27] on img "button" at bounding box center [365, 26] width 19 height 19
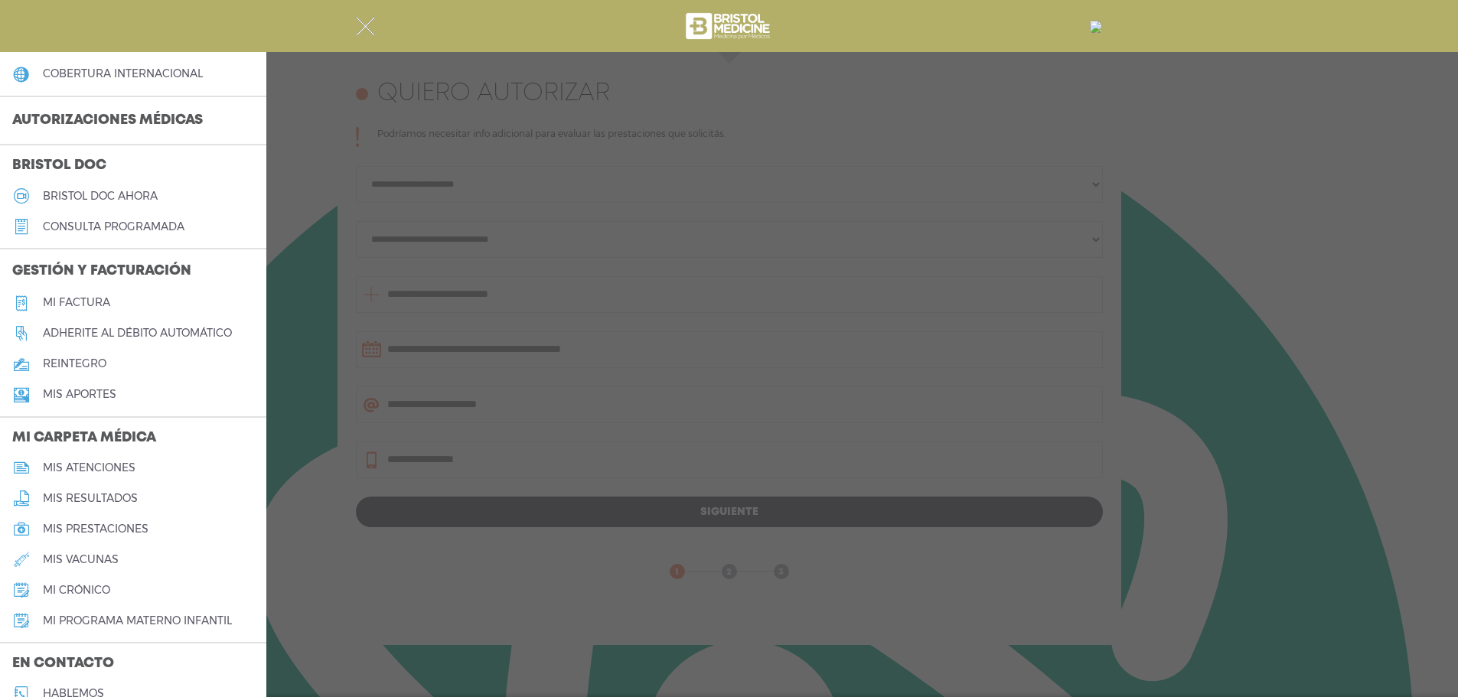
scroll to position [383, 0]
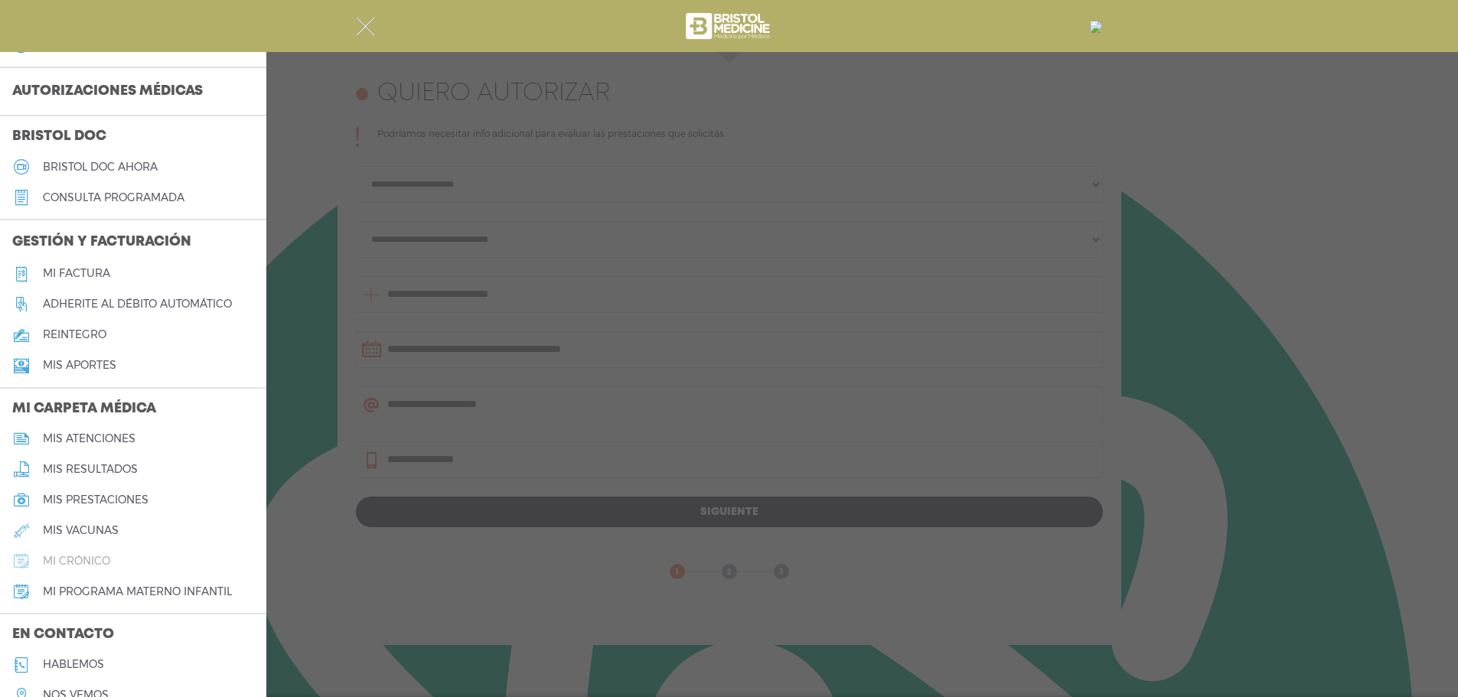
click at [63, 562] on h5 "mi crónico" at bounding box center [76, 561] width 67 height 13
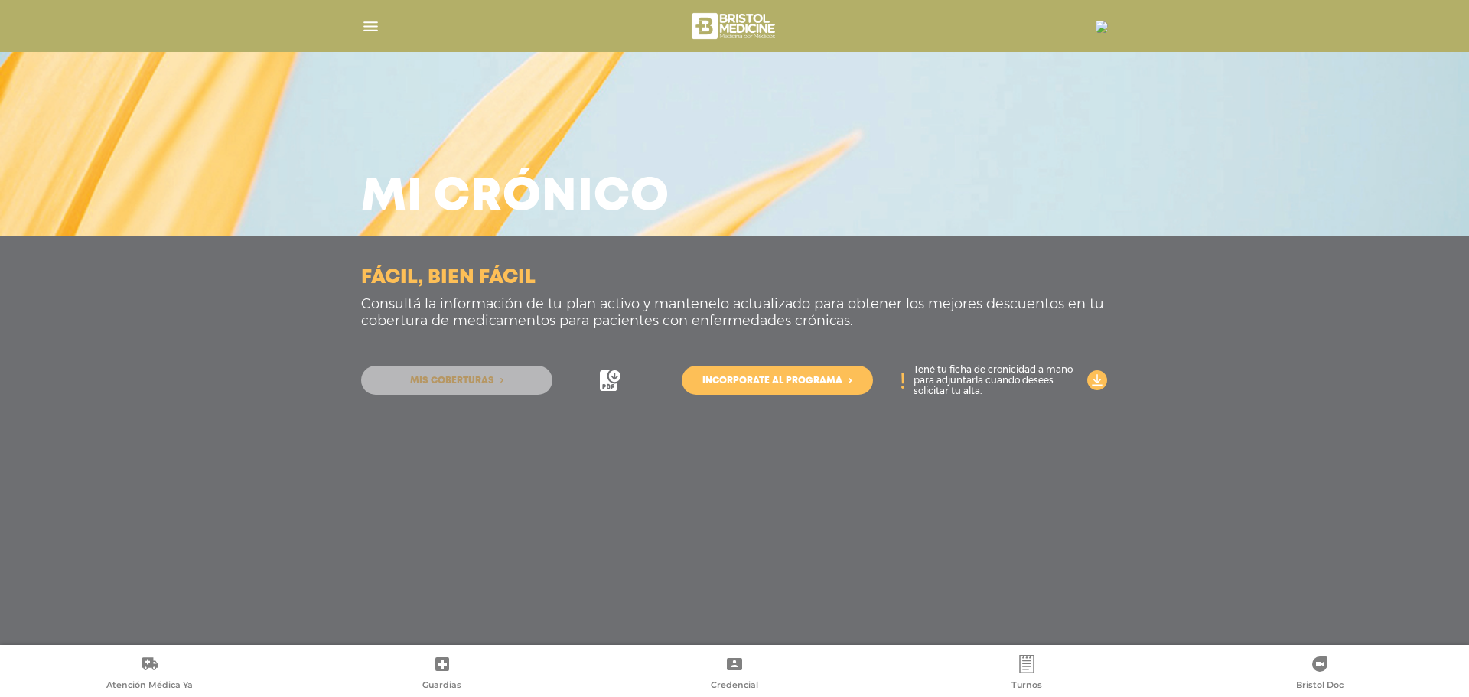
click at [447, 378] on span "Mis coberturas" at bounding box center [452, 381] width 84 height 9
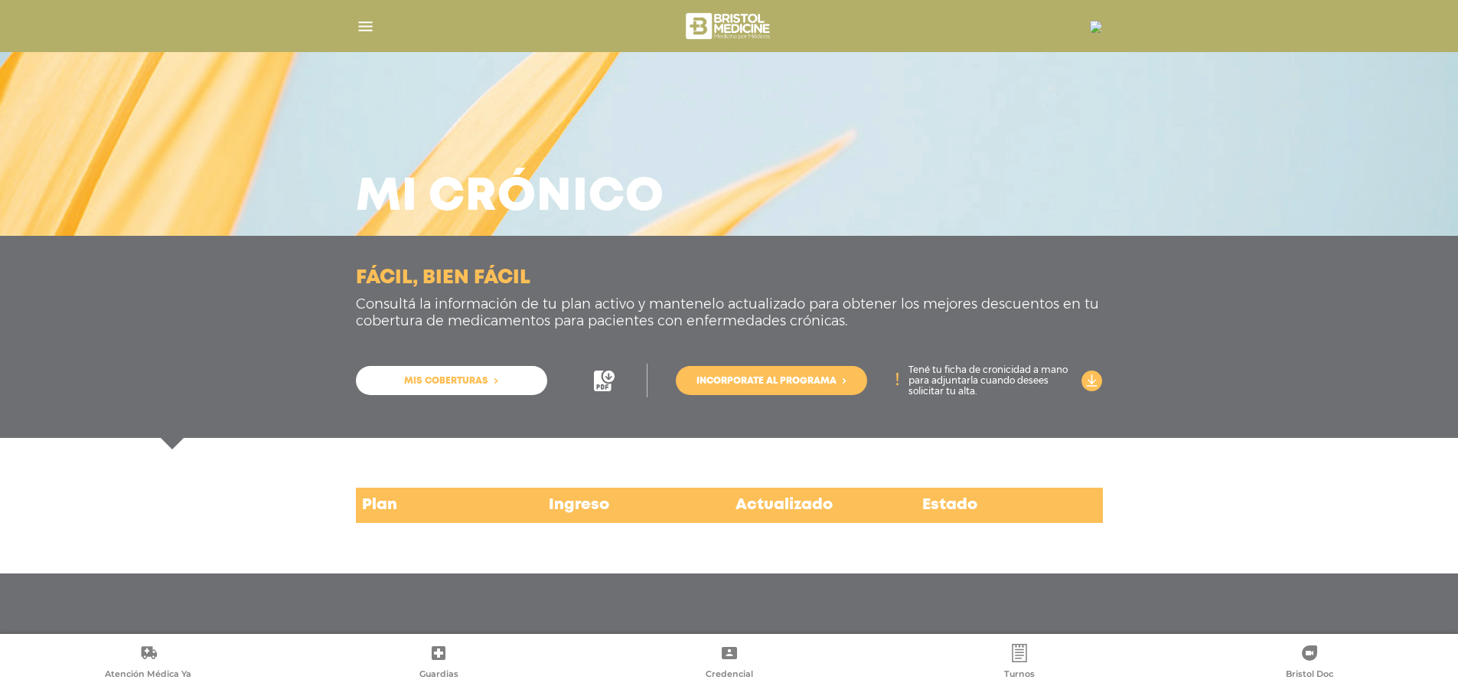
click at [538, 377] on link "Mis coberturas" at bounding box center [451, 380] width 191 height 29
click at [1091, 379] on icon at bounding box center [1091, 380] width 21 height 21
click at [364, 26] on img "button" at bounding box center [365, 26] width 19 height 19
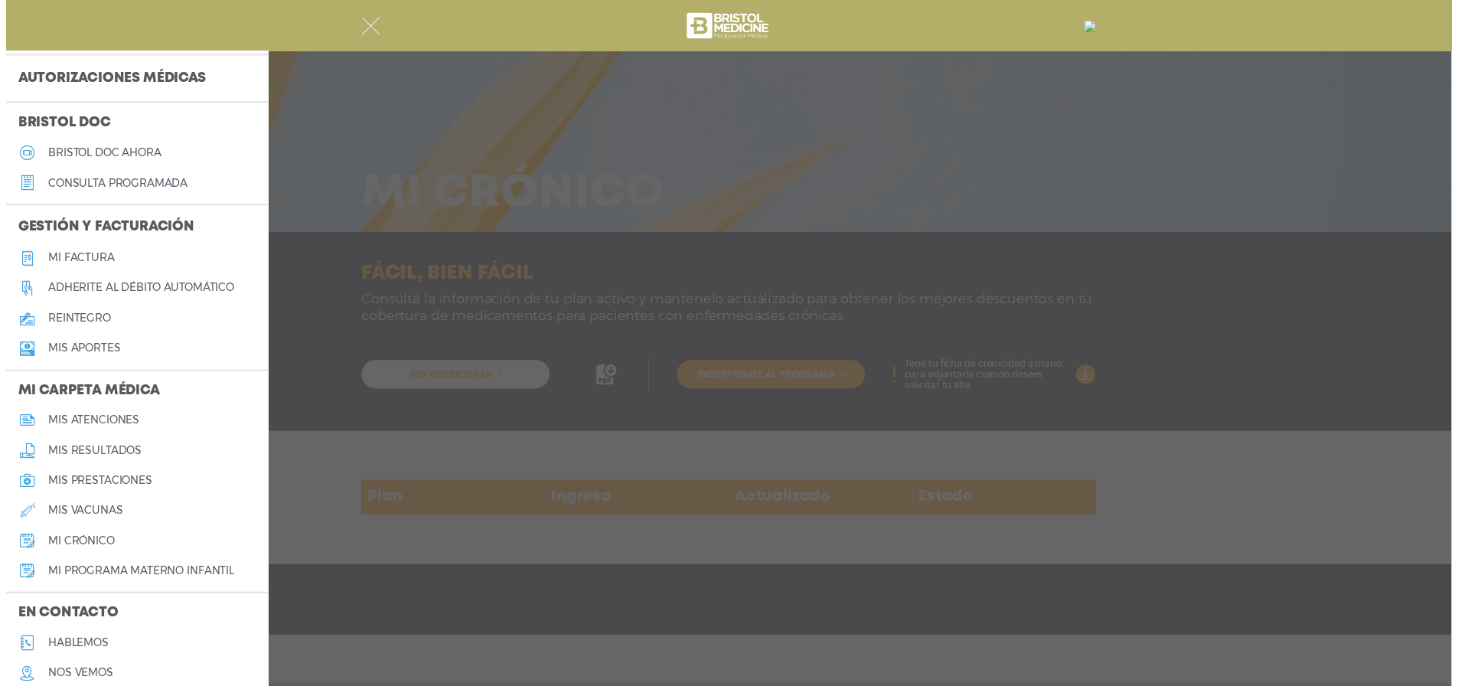
scroll to position [453, 0]
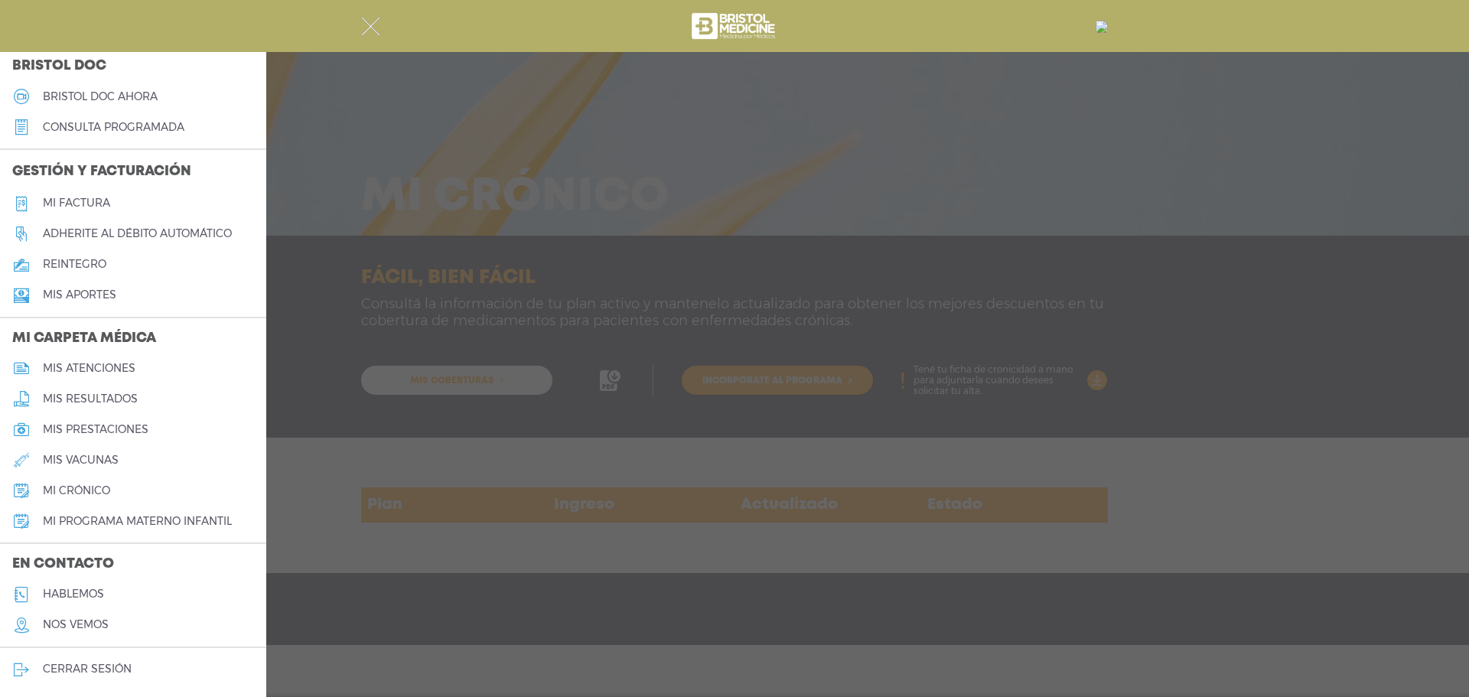
click at [79, 585] on link "hablemos" at bounding box center [133, 594] width 266 height 31
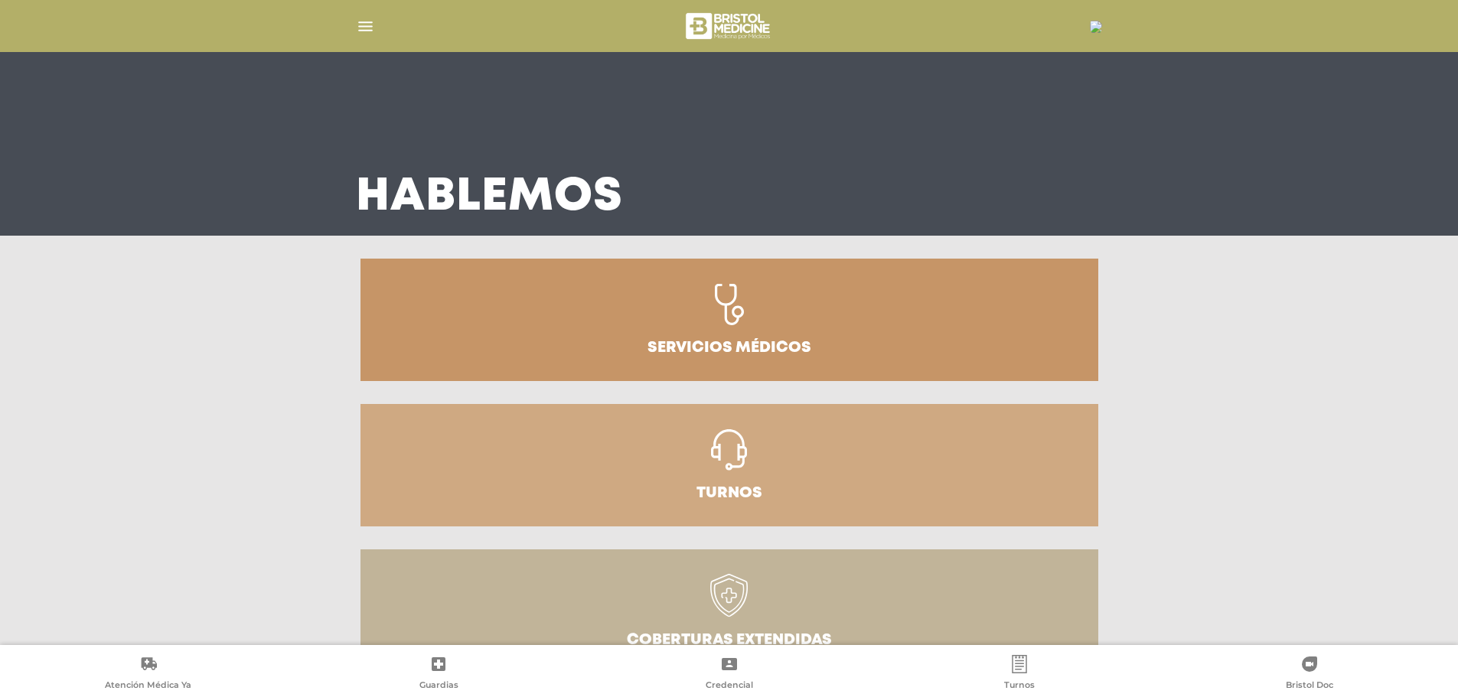
click at [360, 22] on img "button" at bounding box center [365, 26] width 19 height 19
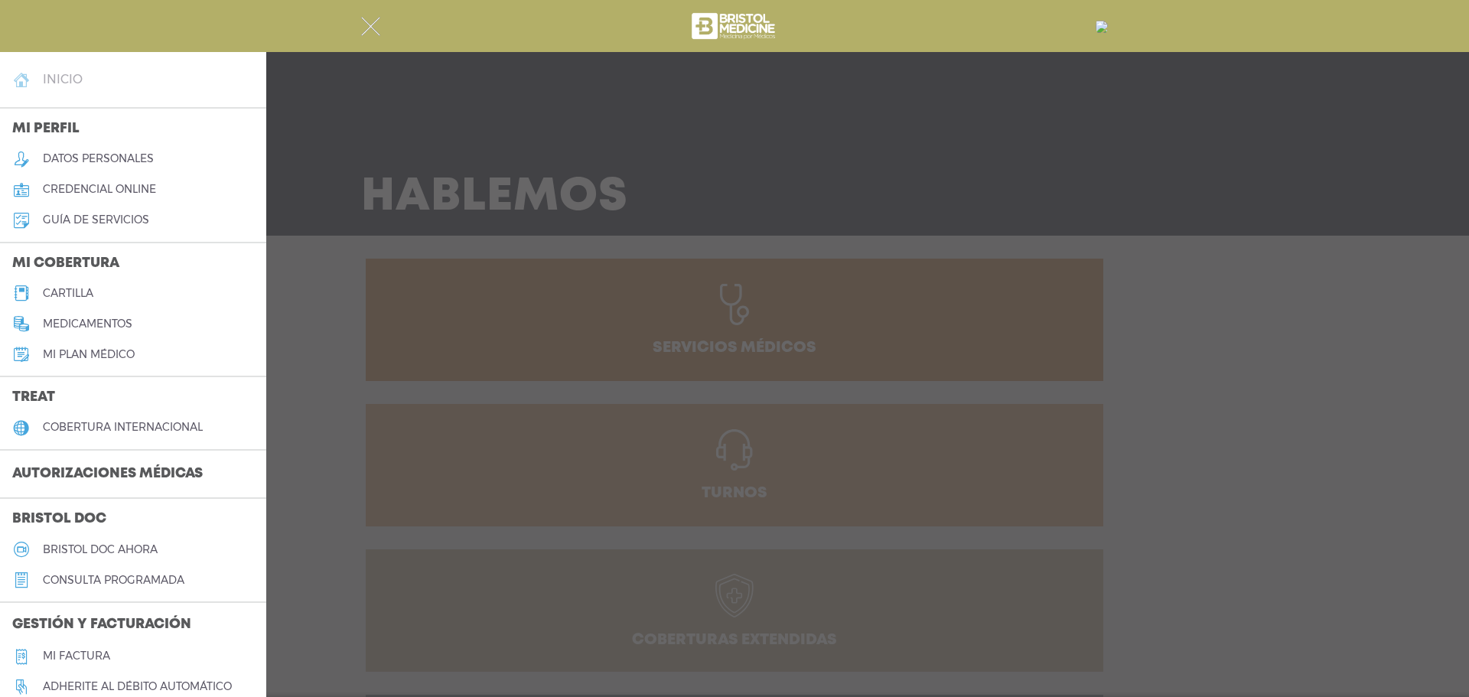
click at [52, 77] on h4 "inicio" at bounding box center [63, 79] width 40 height 15
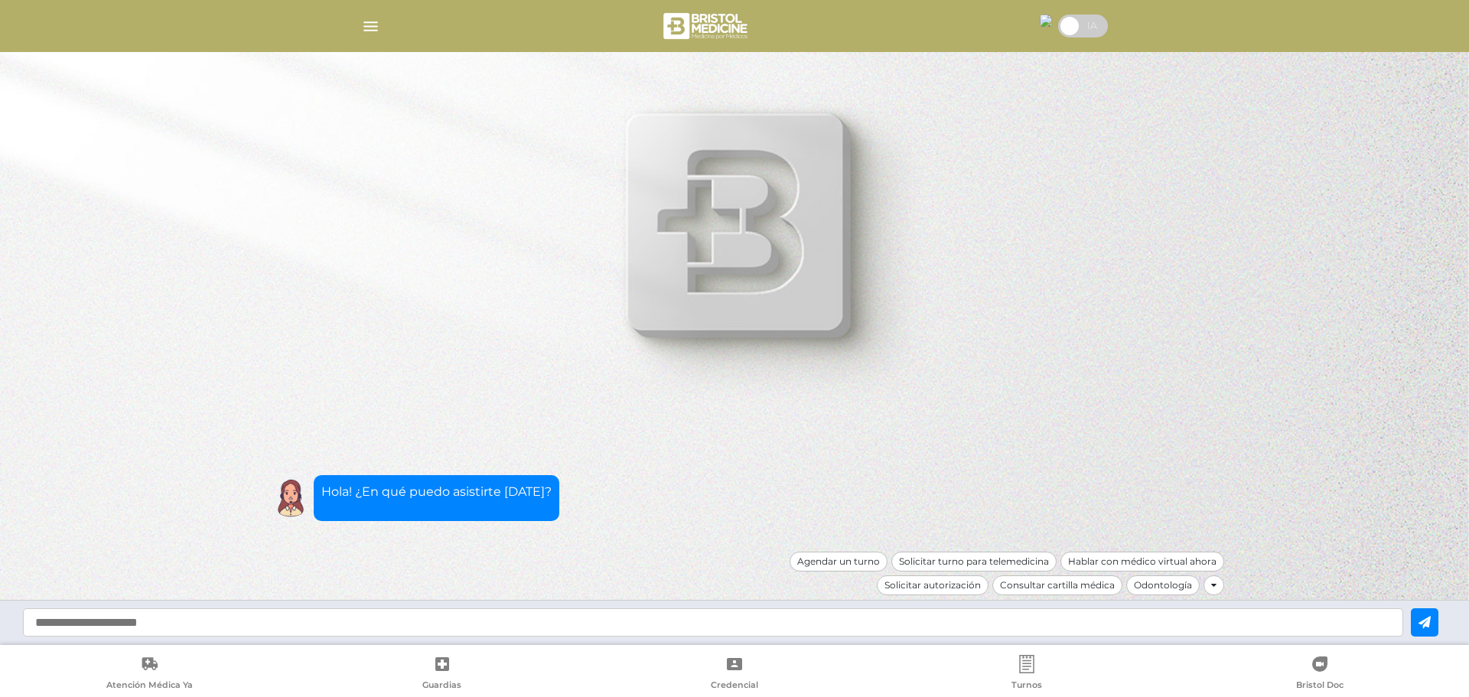
click at [126, 624] on input "text" at bounding box center [713, 622] width 1381 height 28
click at [1214, 588] on icon at bounding box center [1213, 585] width 5 height 9
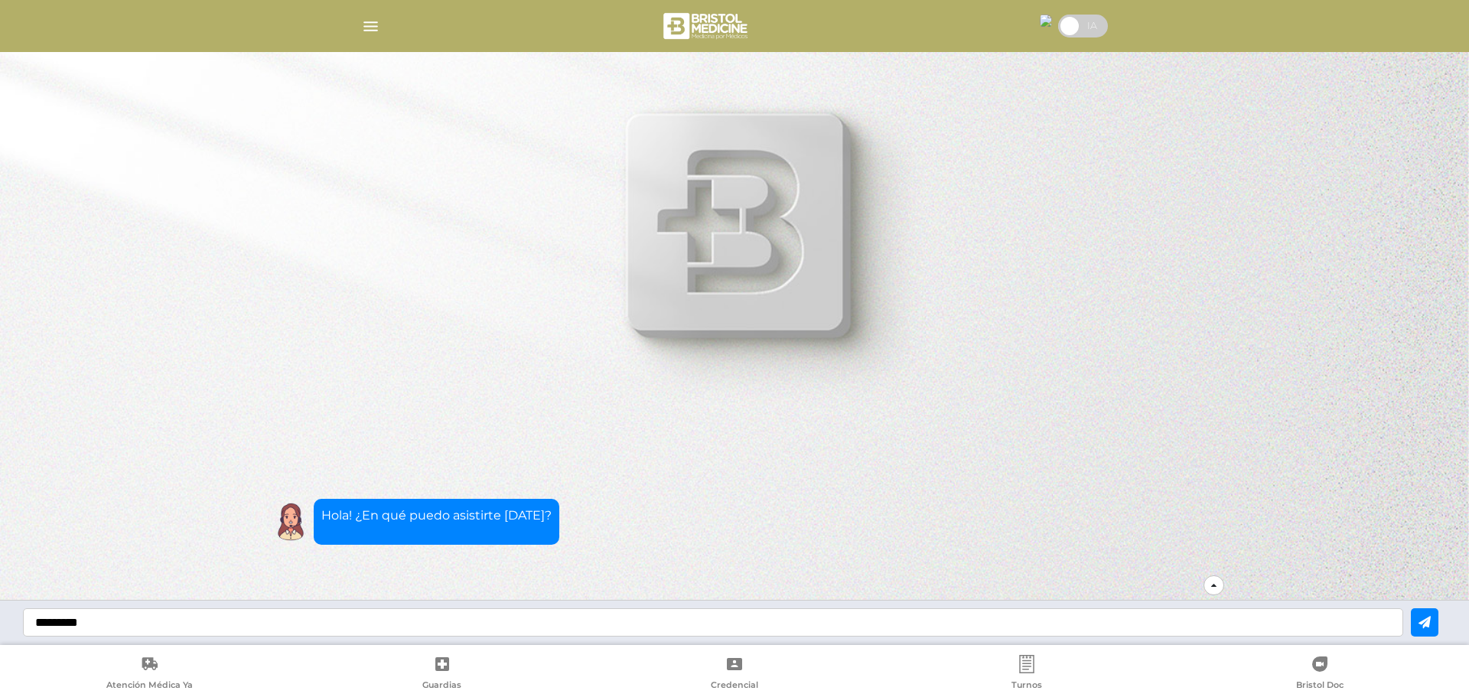
click at [1214, 588] on icon at bounding box center [1213, 585] width 5 height 9
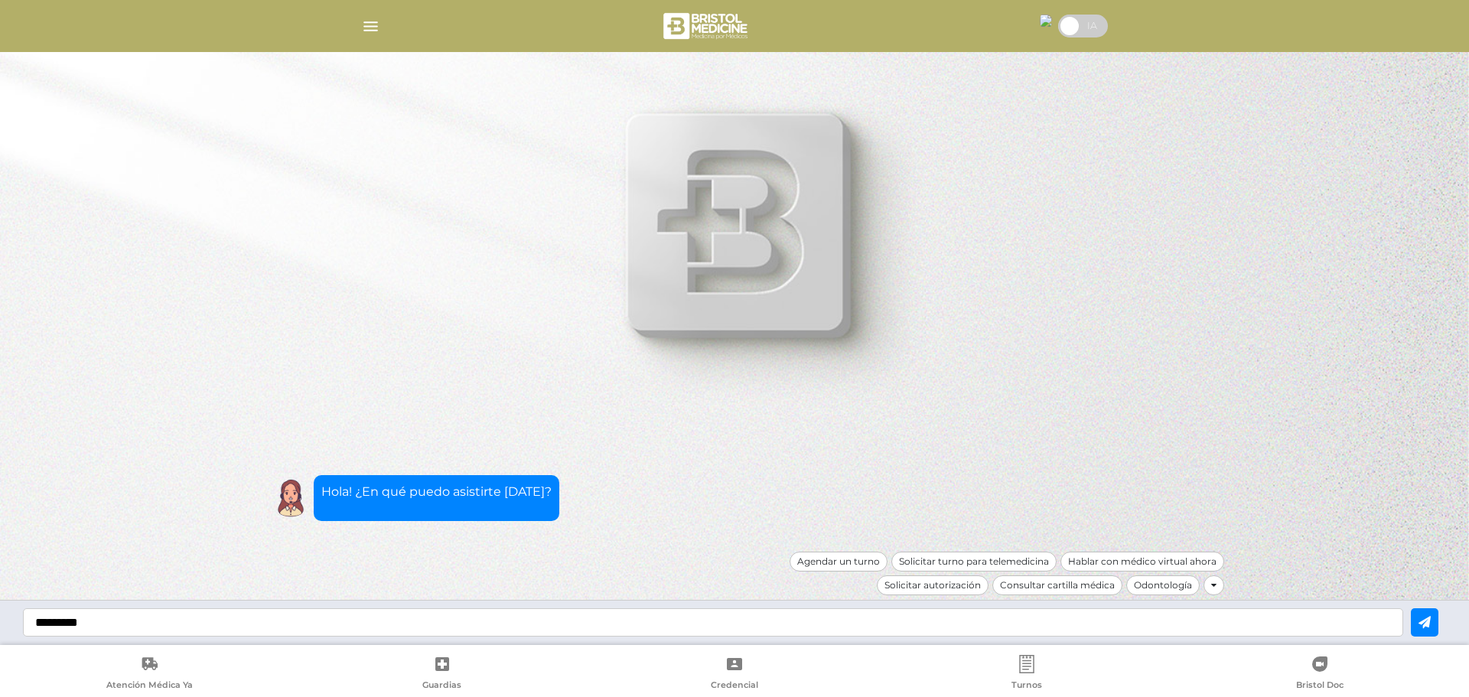
click at [104, 616] on input "********" at bounding box center [713, 622] width 1381 height 28
type input "**********"
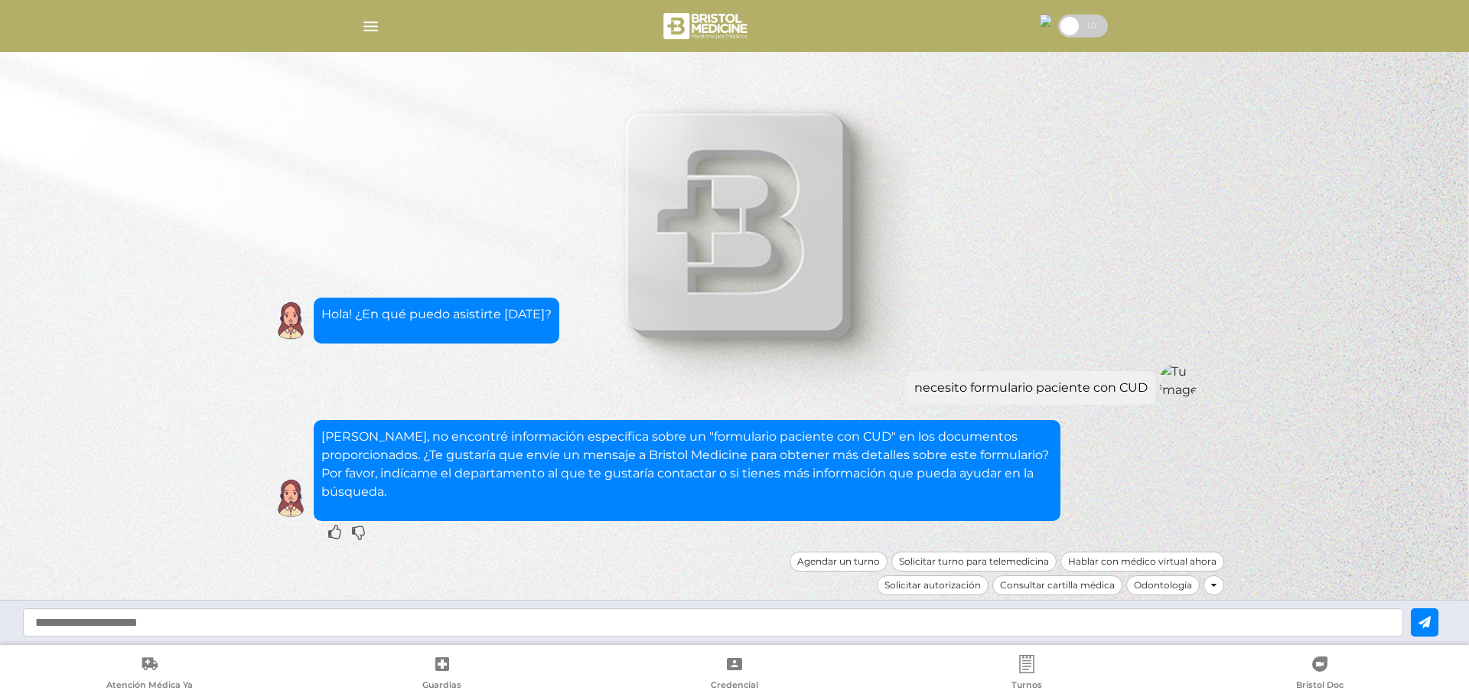
click at [369, 28] on img "button" at bounding box center [370, 26] width 19 height 19
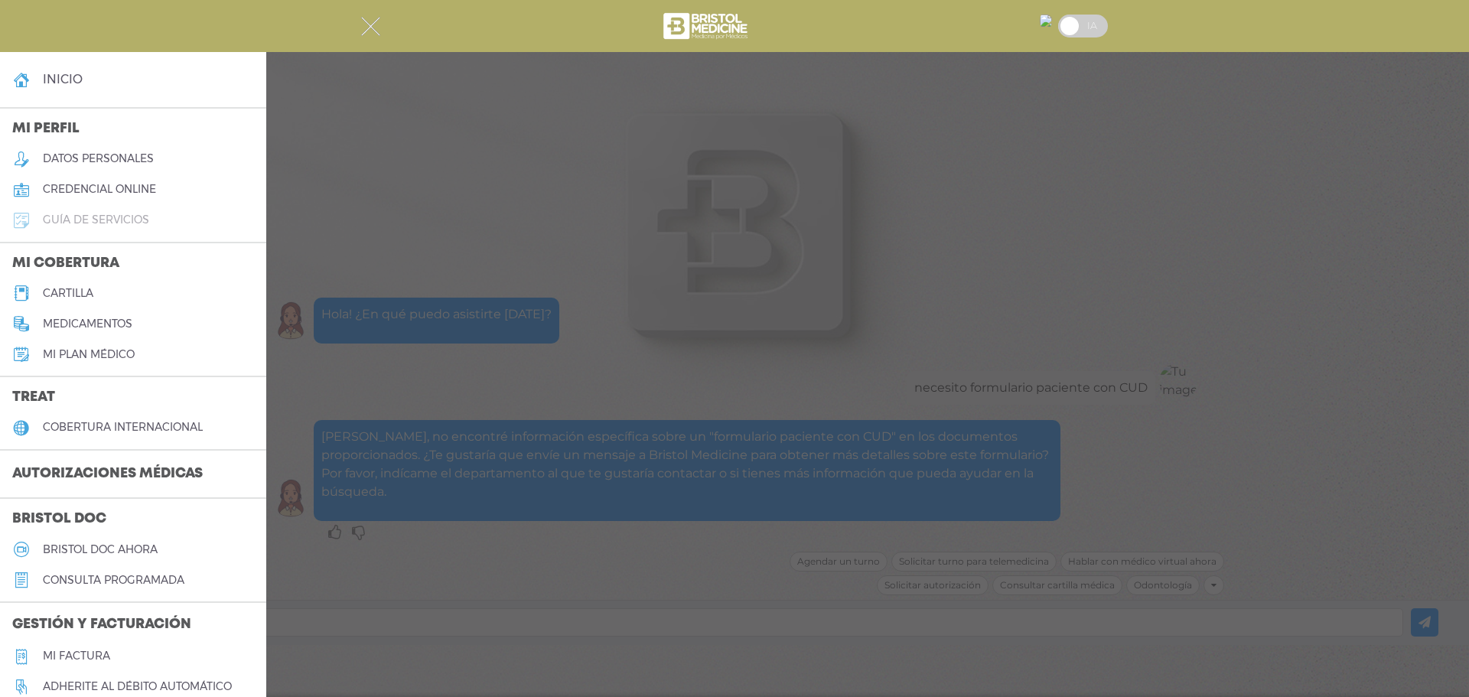
click at [76, 215] on h5 "guía de servicios" at bounding box center [96, 220] width 106 height 13
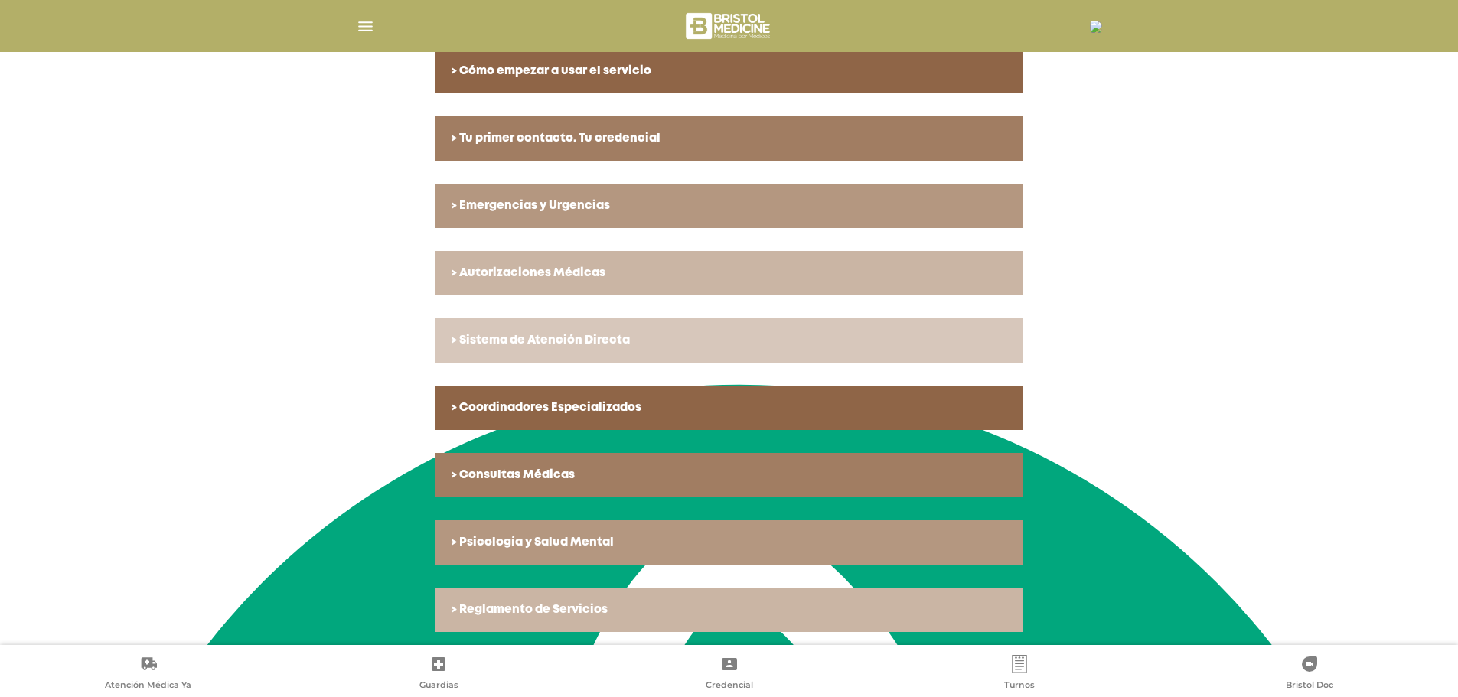
scroll to position [358, 0]
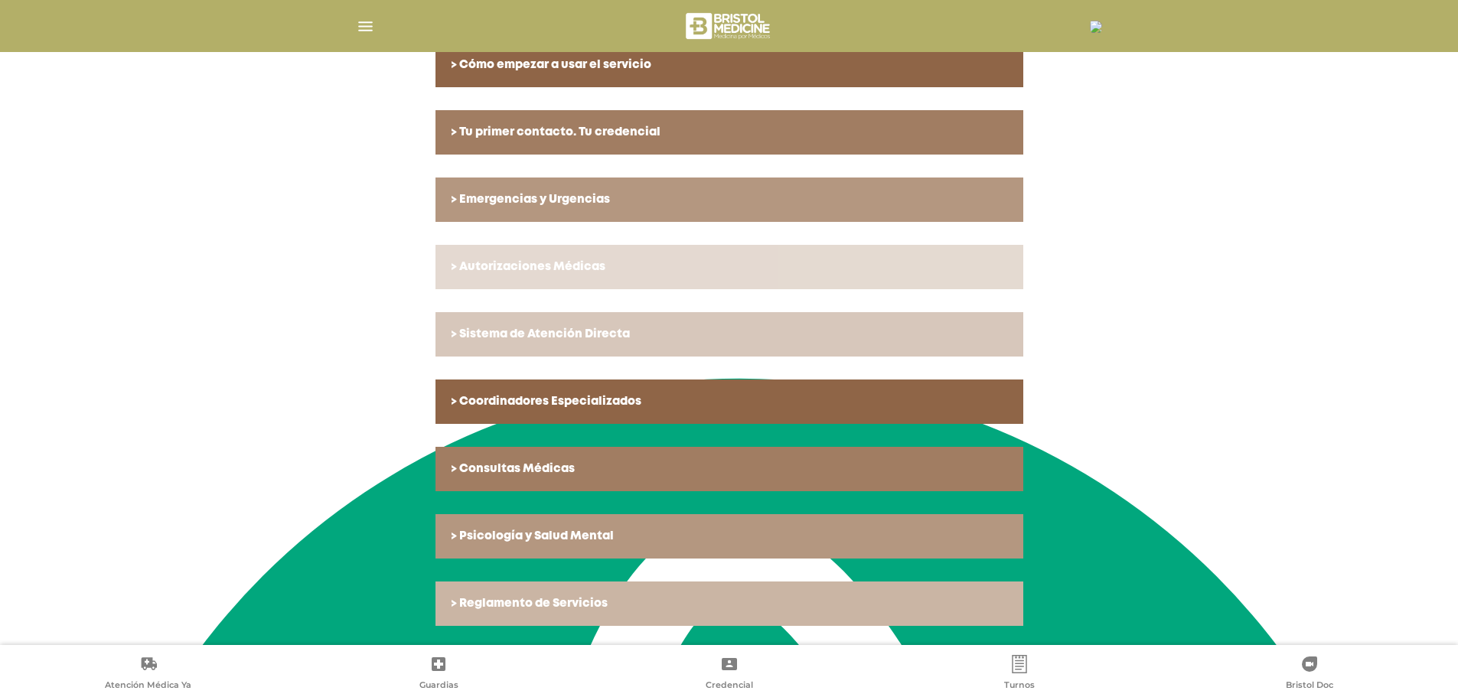
click at [480, 260] on h6 "> Autorizaciones Médicas" at bounding box center [729, 267] width 557 height 14
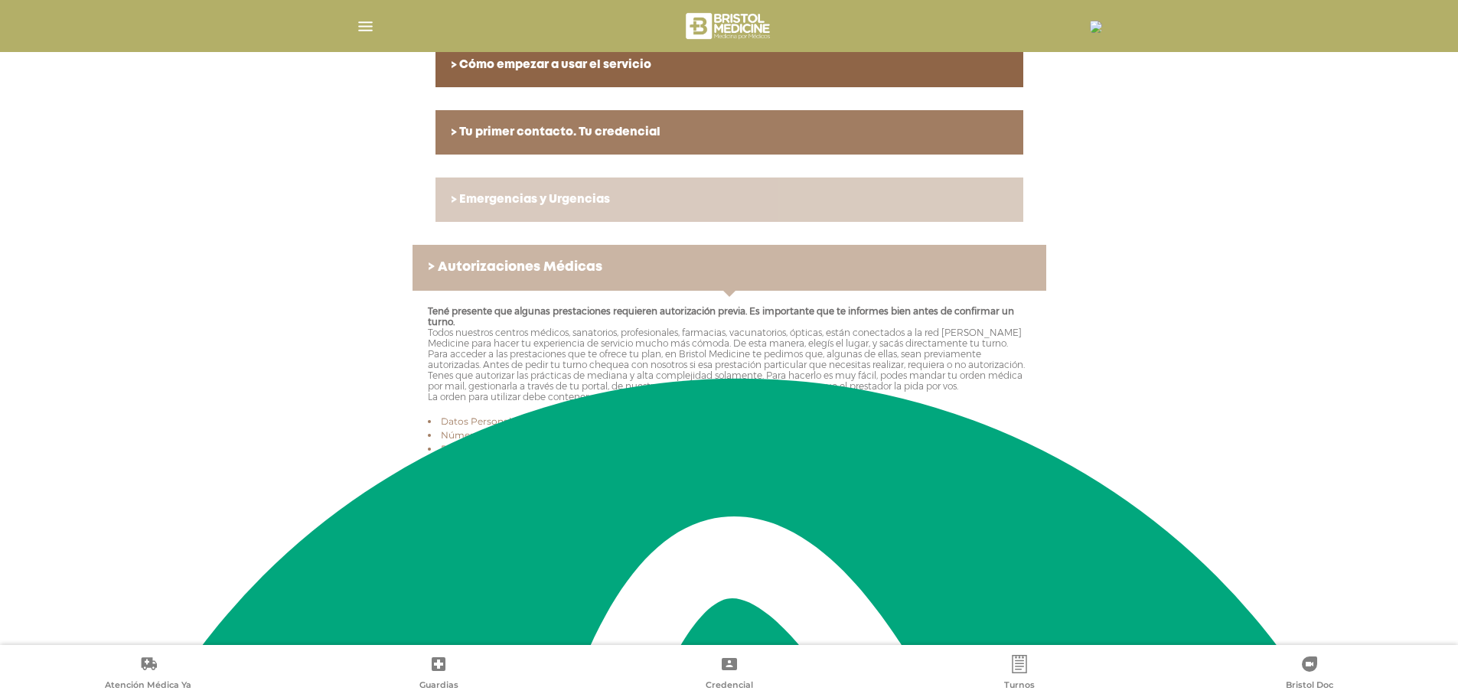
click at [462, 201] on h6 "> Emergencias y Urgencias" at bounding box center [729, 200] width 557 height 14
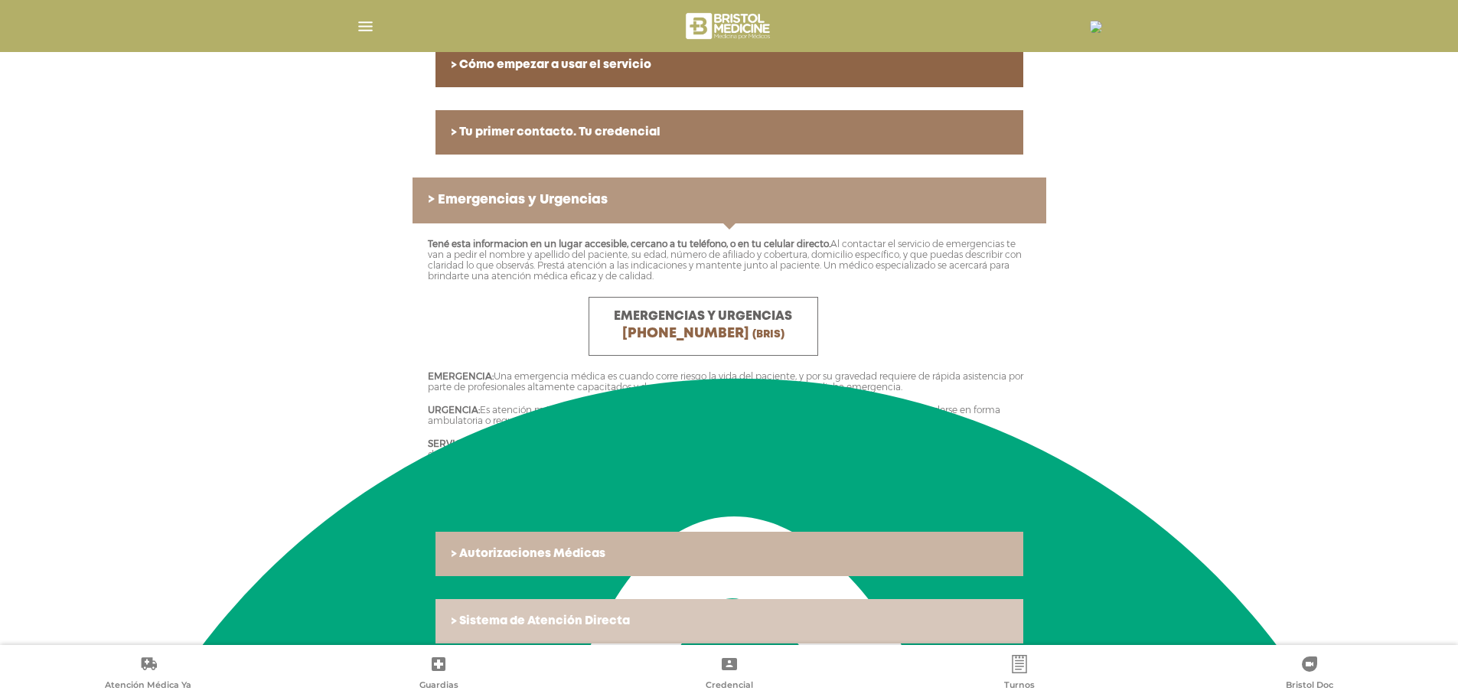
click at [468, 135] on h6 "> Tu primer contacto. Tu credencial" at bounding box center [729, 133] width 557 height 14
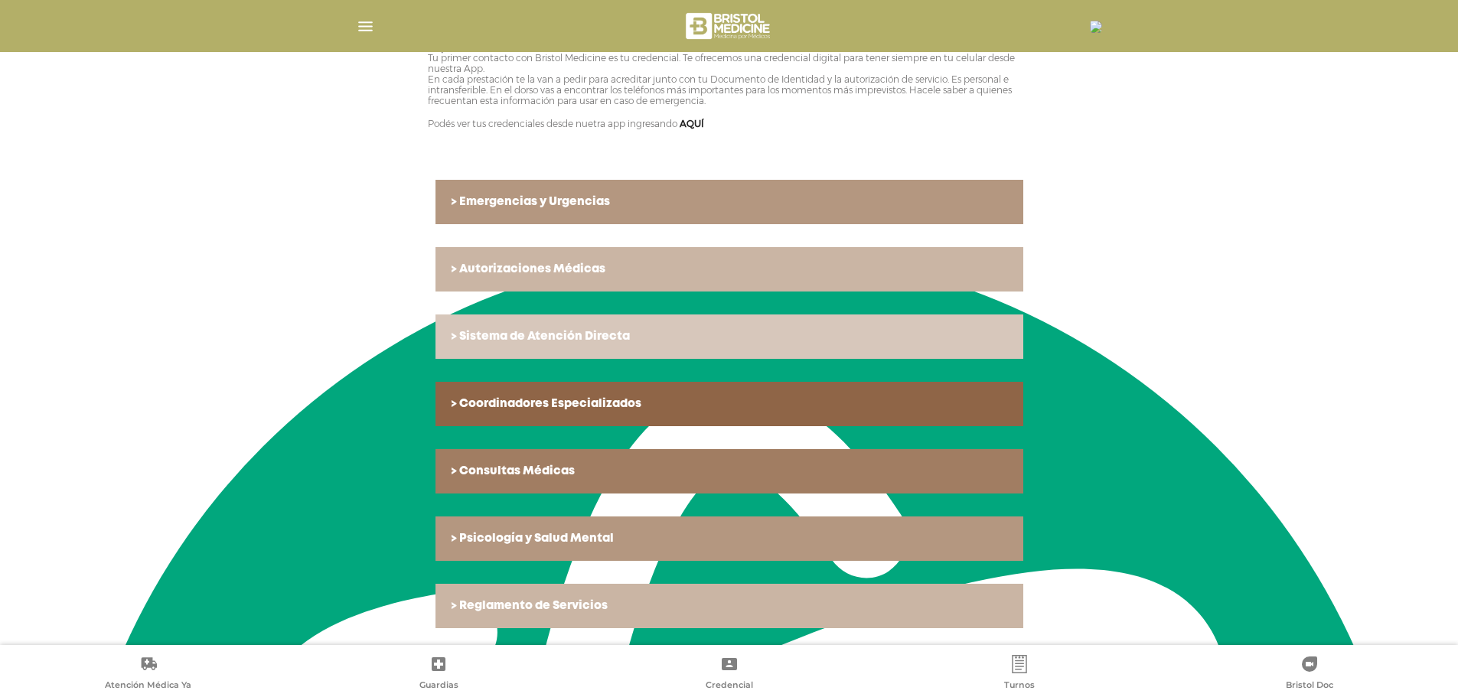
scroll to position [490, 0]
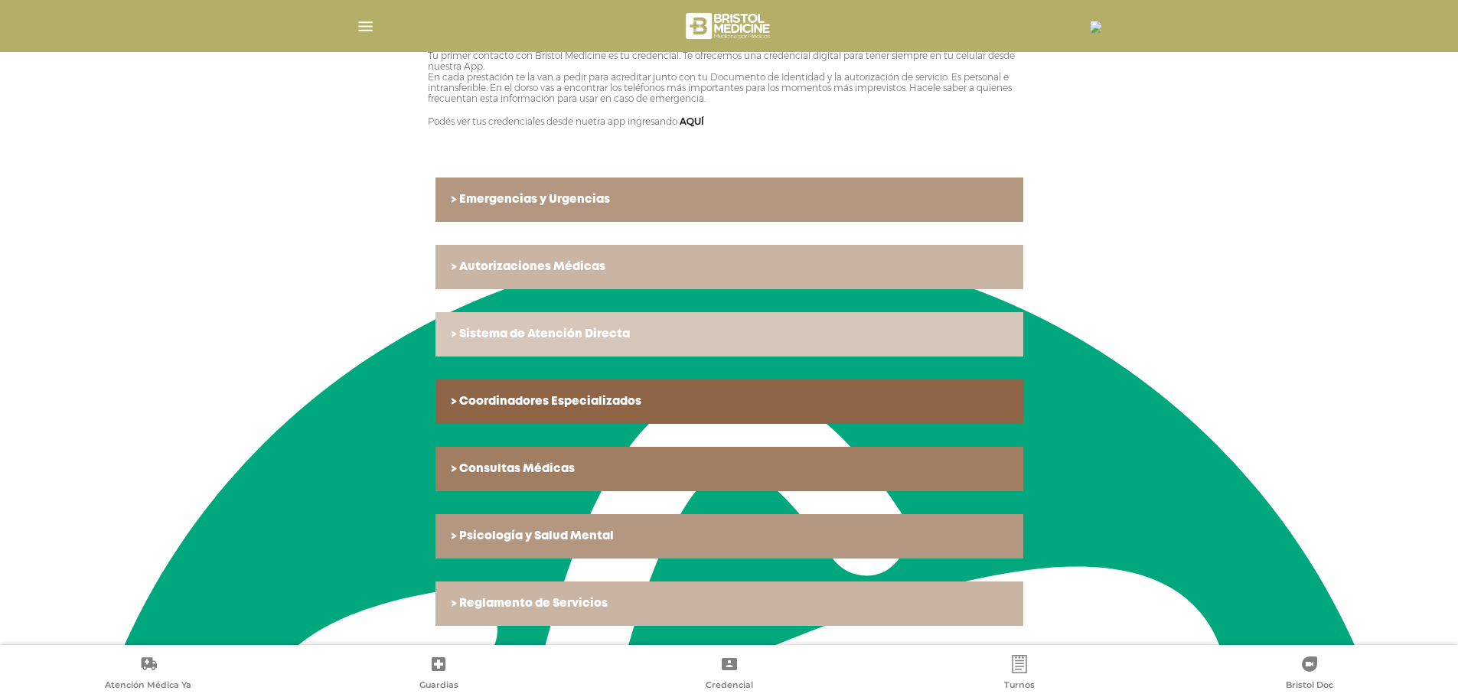
click at [496, 459] on link "> Consultas Médicas" at bounding box center [729, 469] width 588 height 44
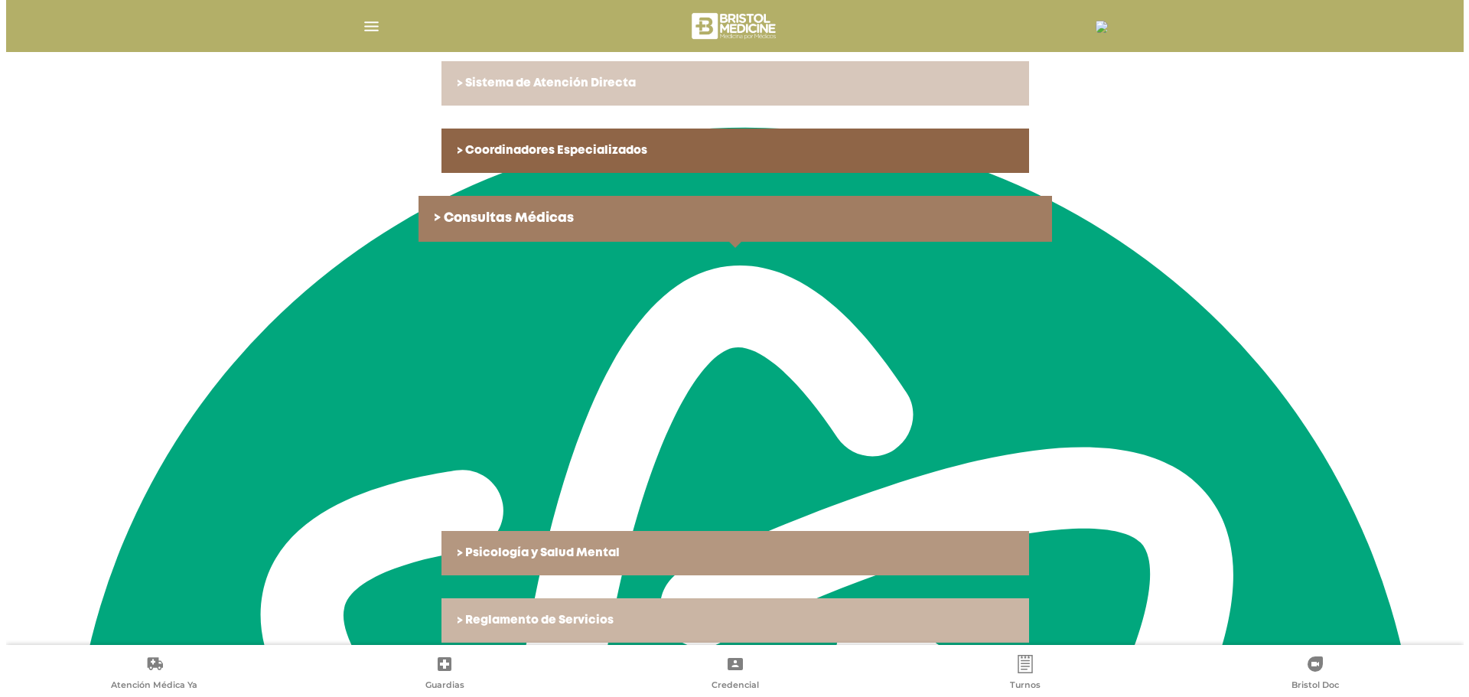
scroll to position [611, 0]
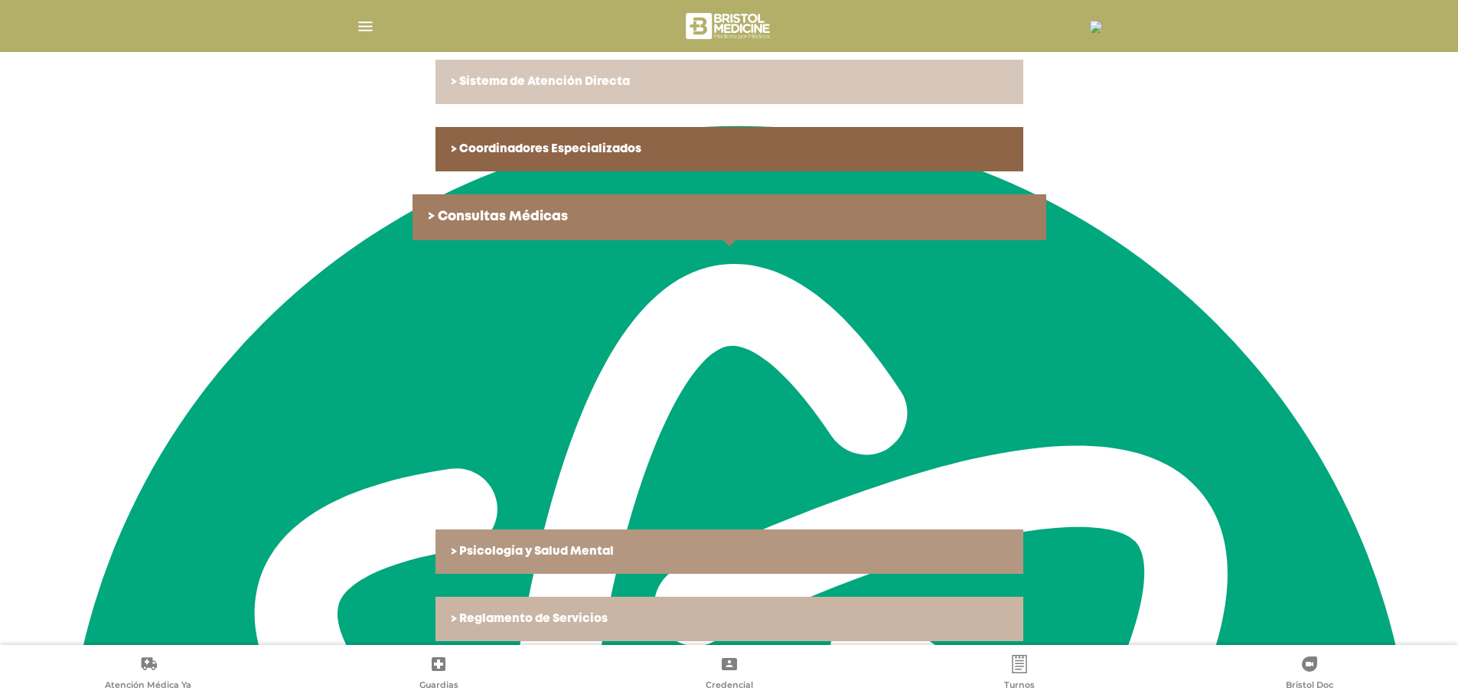
click at [361, 21] on img "button" at bounding box center [365, 26] width 19 height 19
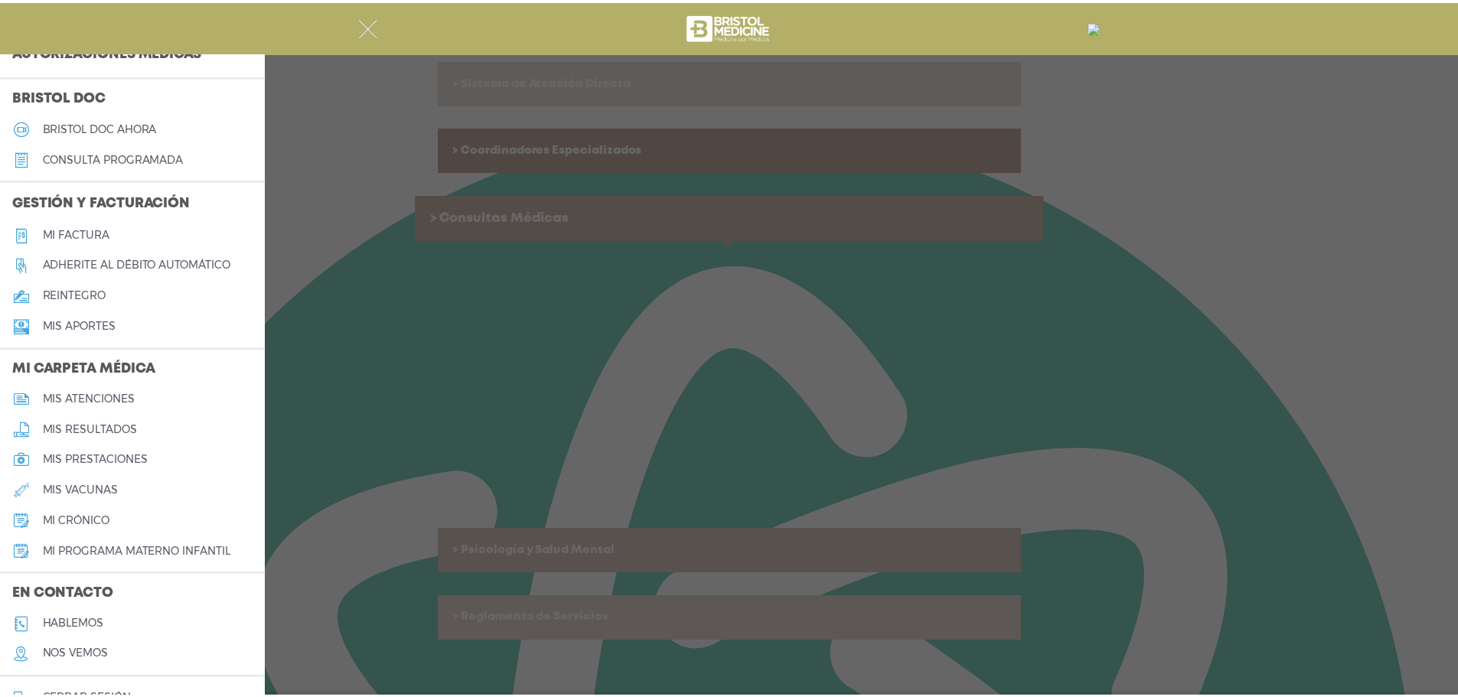
scroll to position [453, 0]
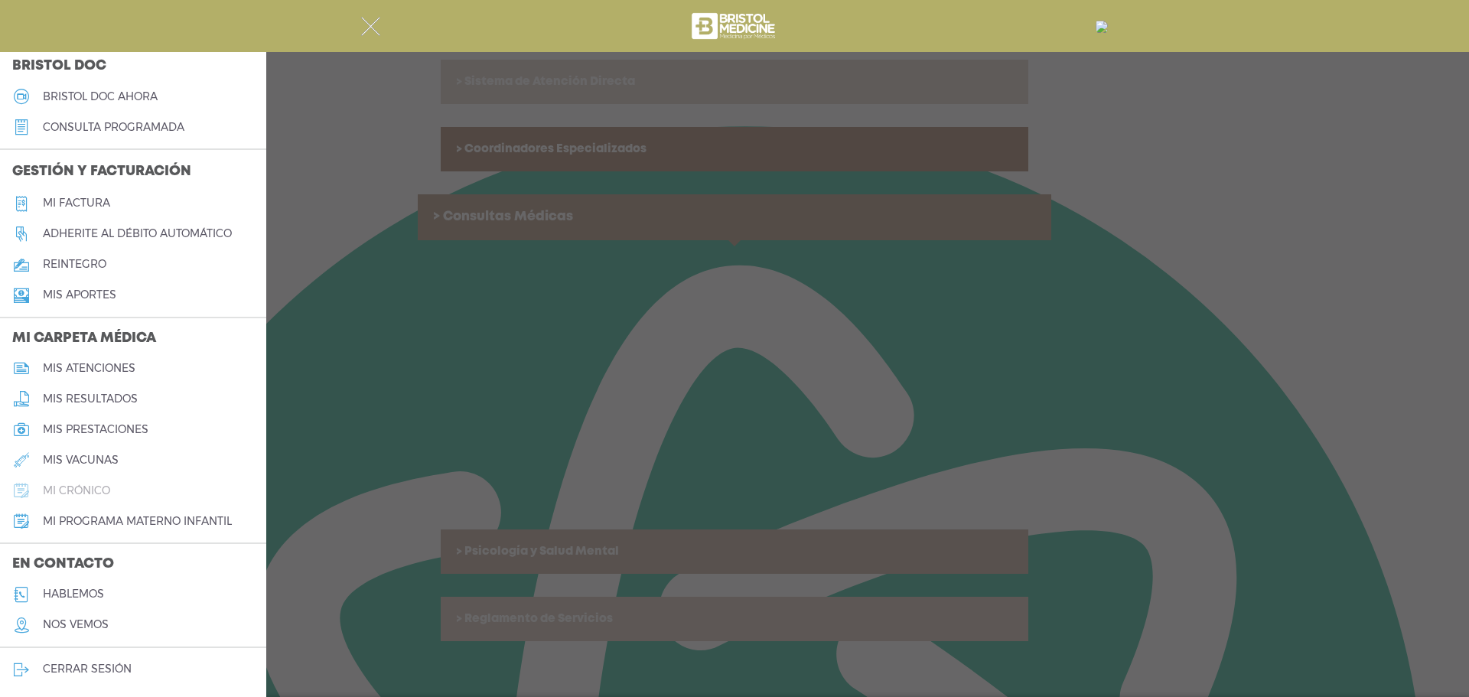
click at [69, 487] on h5 "mi crónico" at bounding box center [76, 490] width 67 height 13
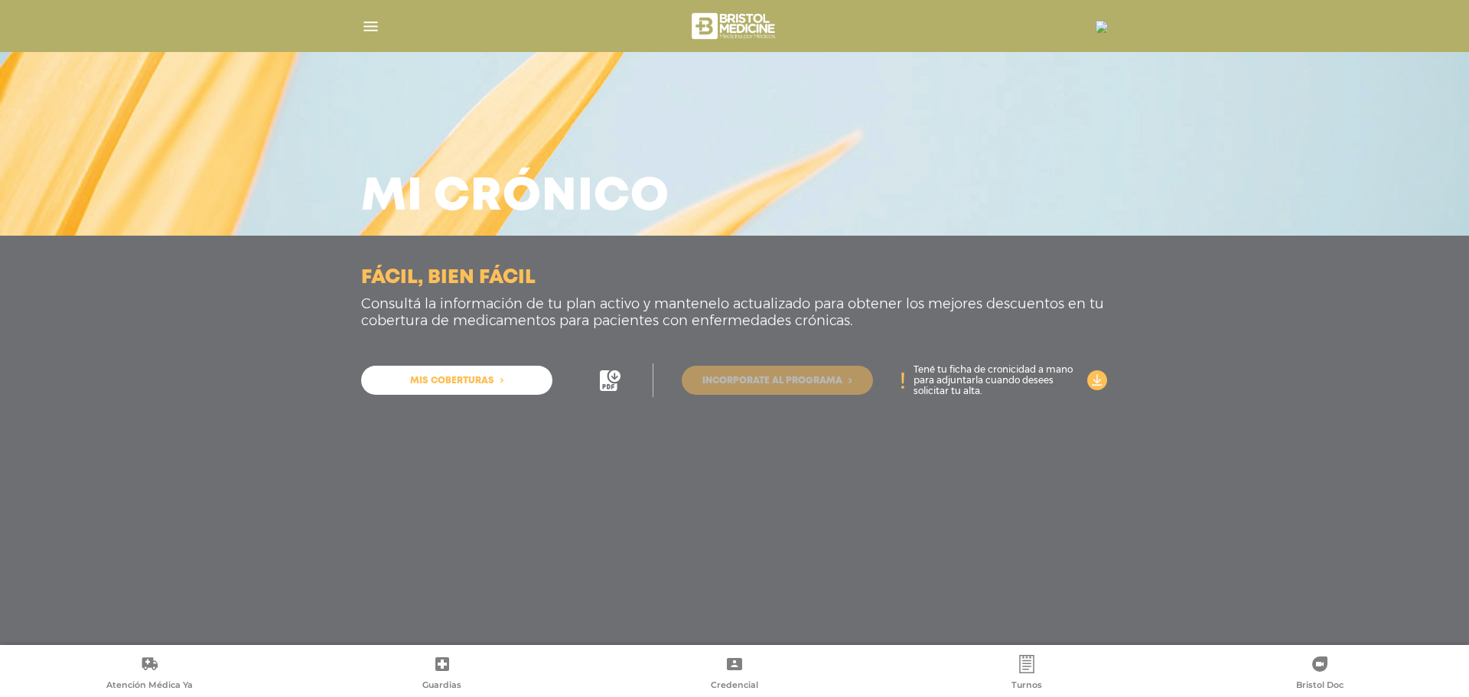
click at [742, 377] on span "Incorporate al programa" at bounding box center [773, 381] width 140 height 9
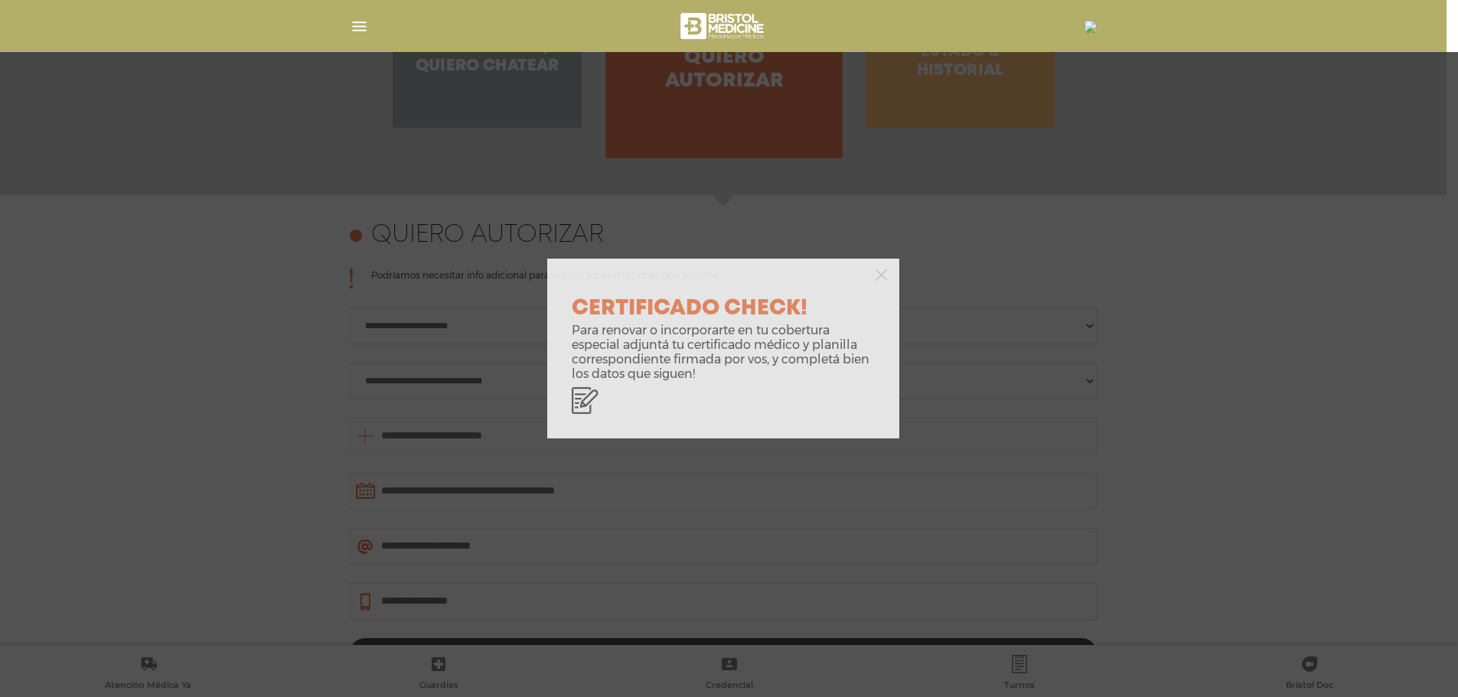
scroll to position [664, 0]
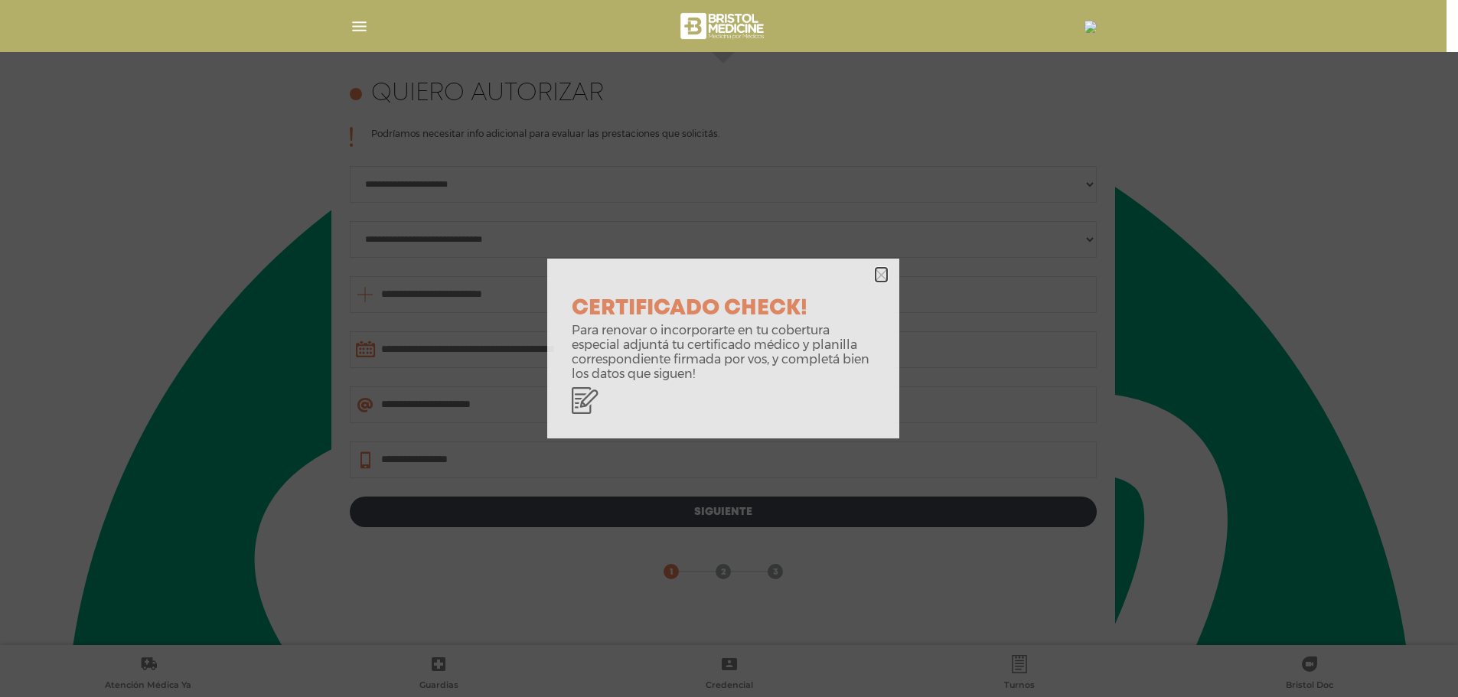
click at [882, 270] on icon "button" at bounding box center [880, 274] width 11 height 11
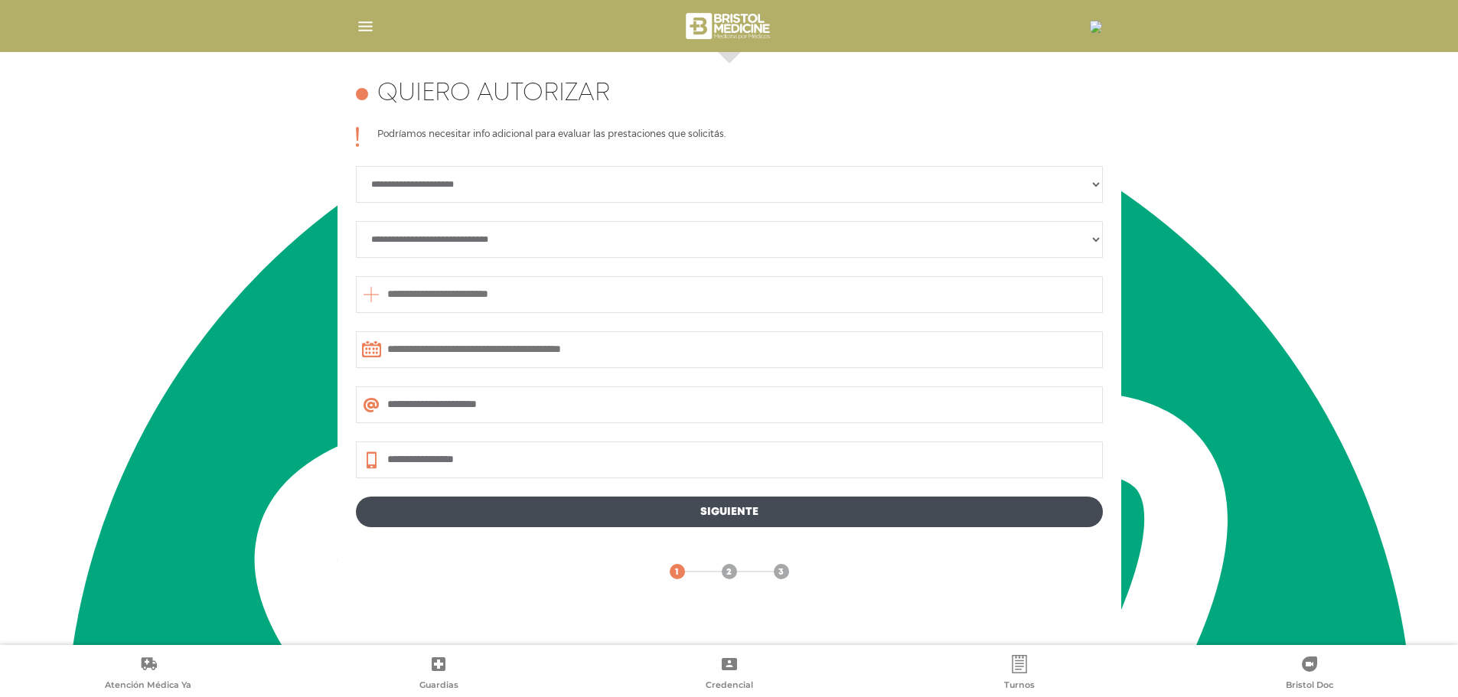
click at [1091, 240] on select "**********" at bounding box center [729, 239] width 747 height 37
select select "**********"
click at [356, 221] on select "**********" at bounding box center [729, 239] width 747 height 37
click at [367, 27] on img "button" at bounding box center [365, 26] width 19 height 19
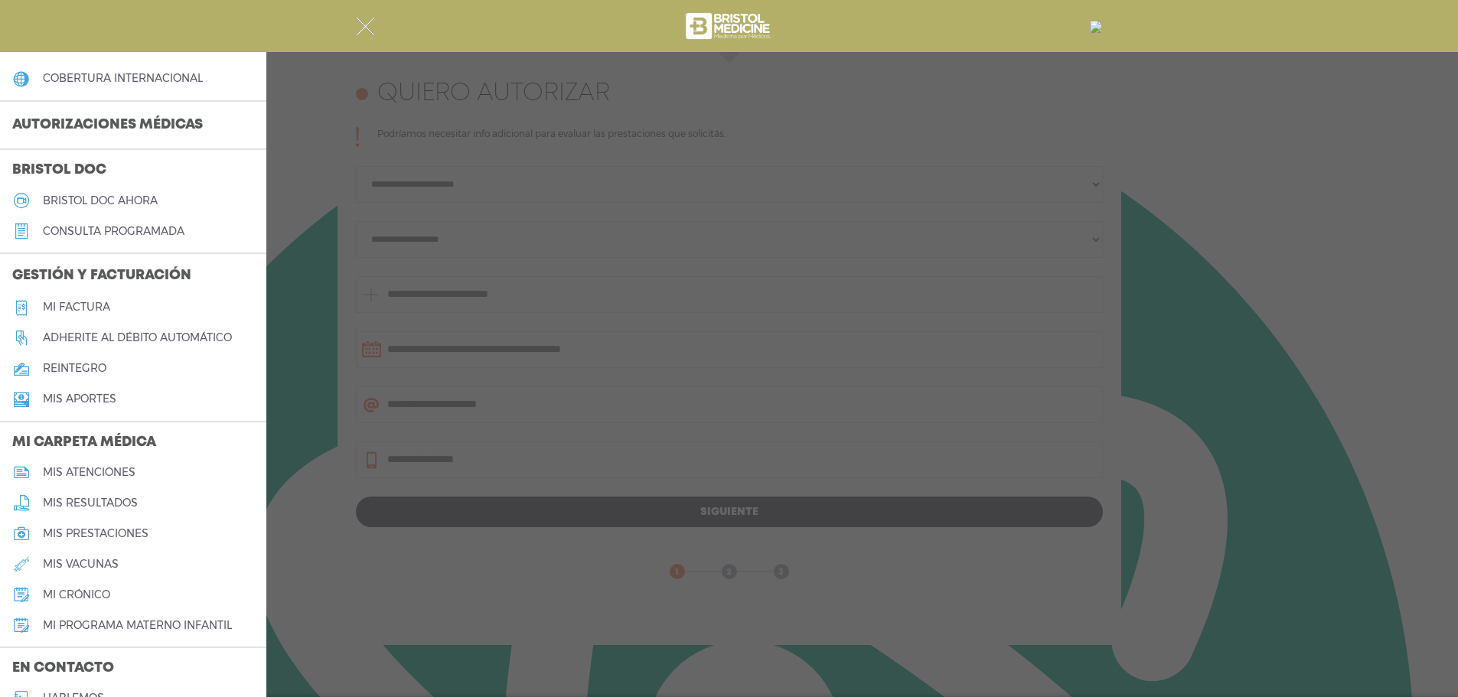
scroll to position [453, 0]
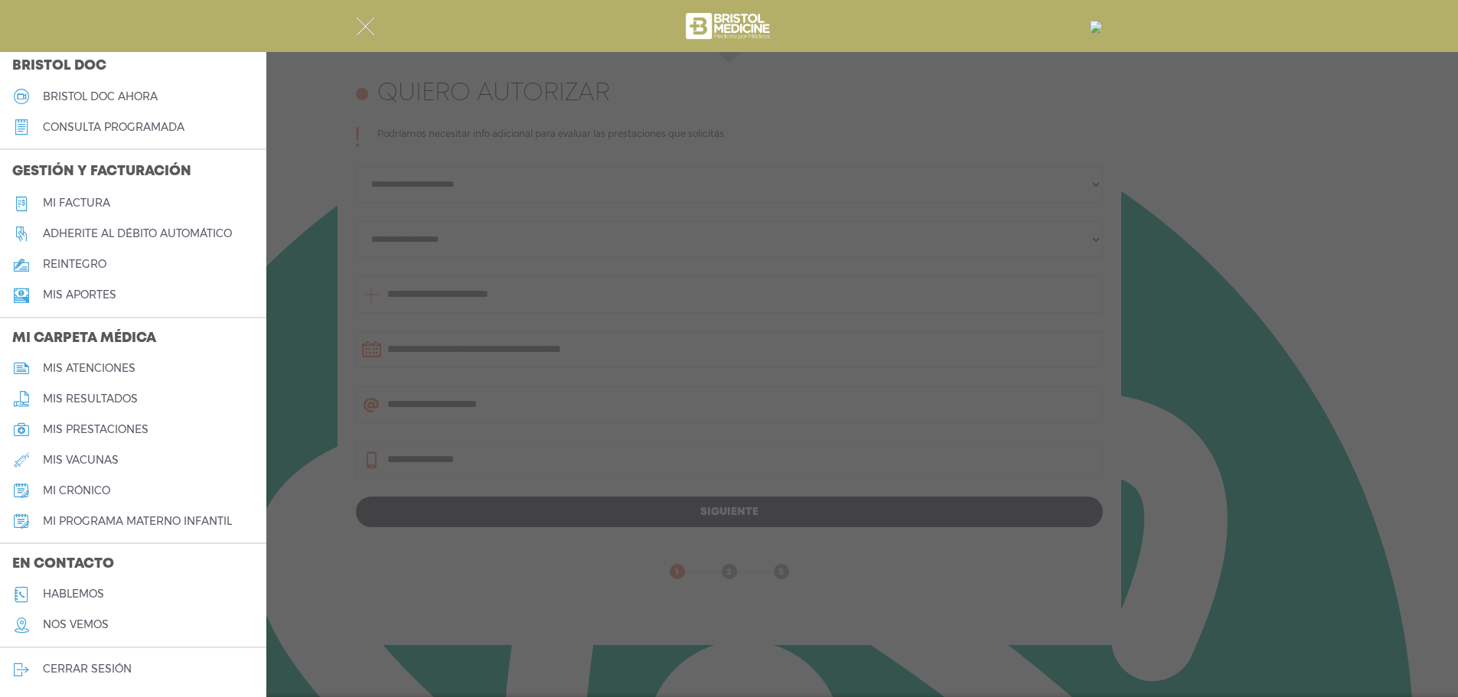
click at [79, 592] on h5 "hablemos" at bounding box center [73, 594] width 61 height 13
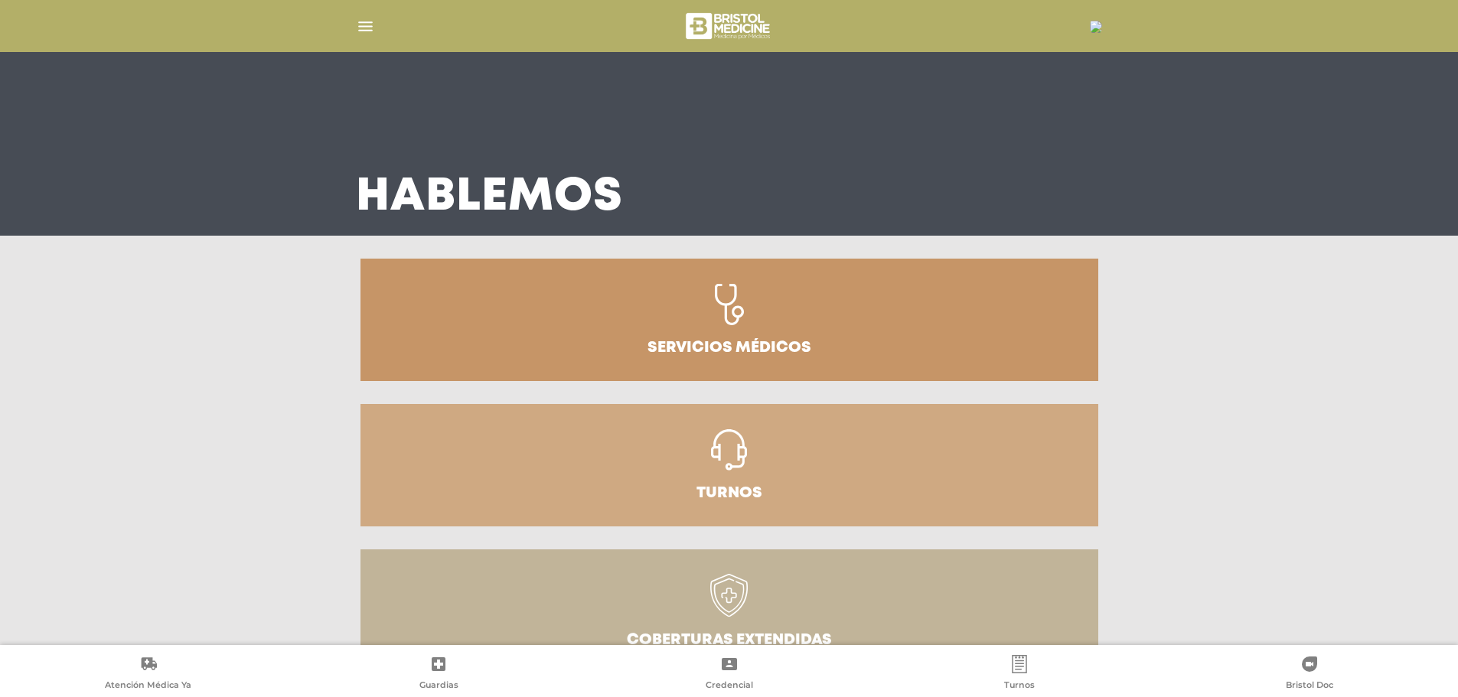
click at [365, 29] on img "button" at bounding box center [365, 26] width 19 height 19
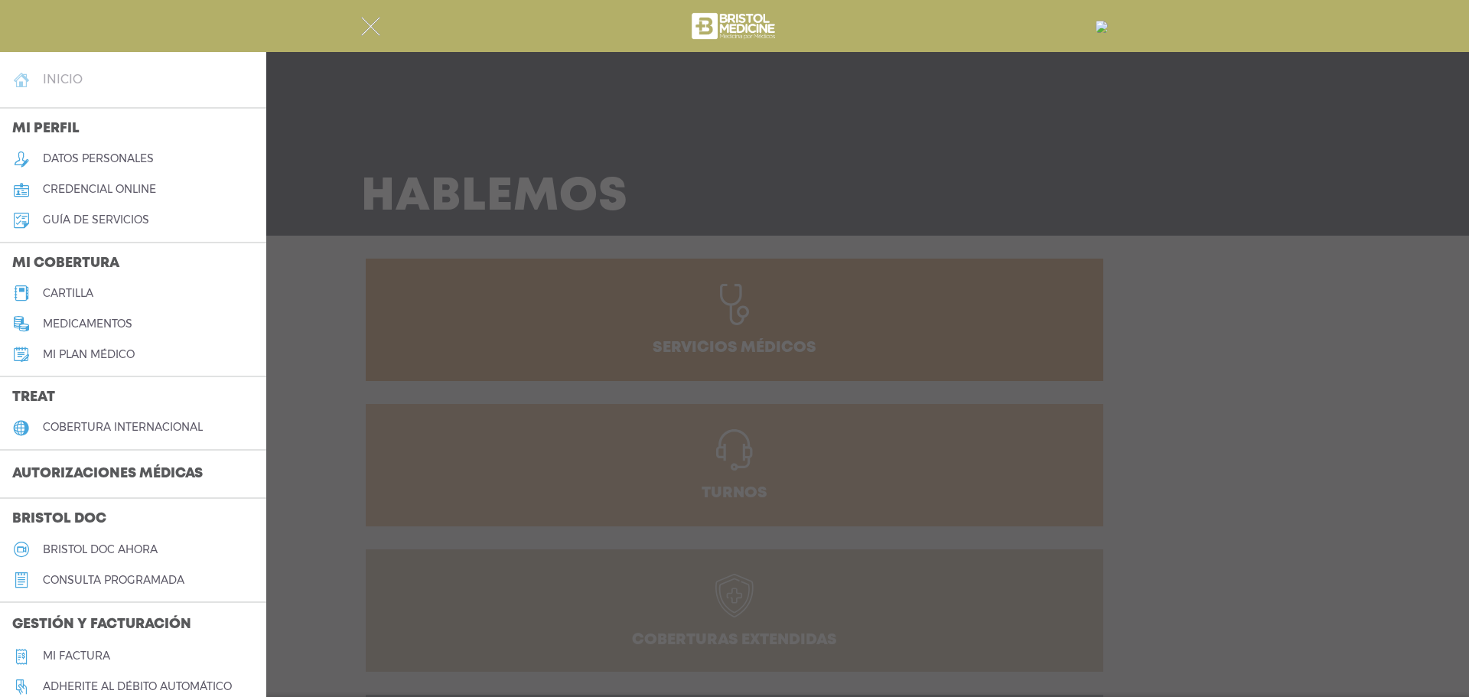
click at [73, 80] on h4 "inicio" at bounding box center [63, 79] width 40 height 15
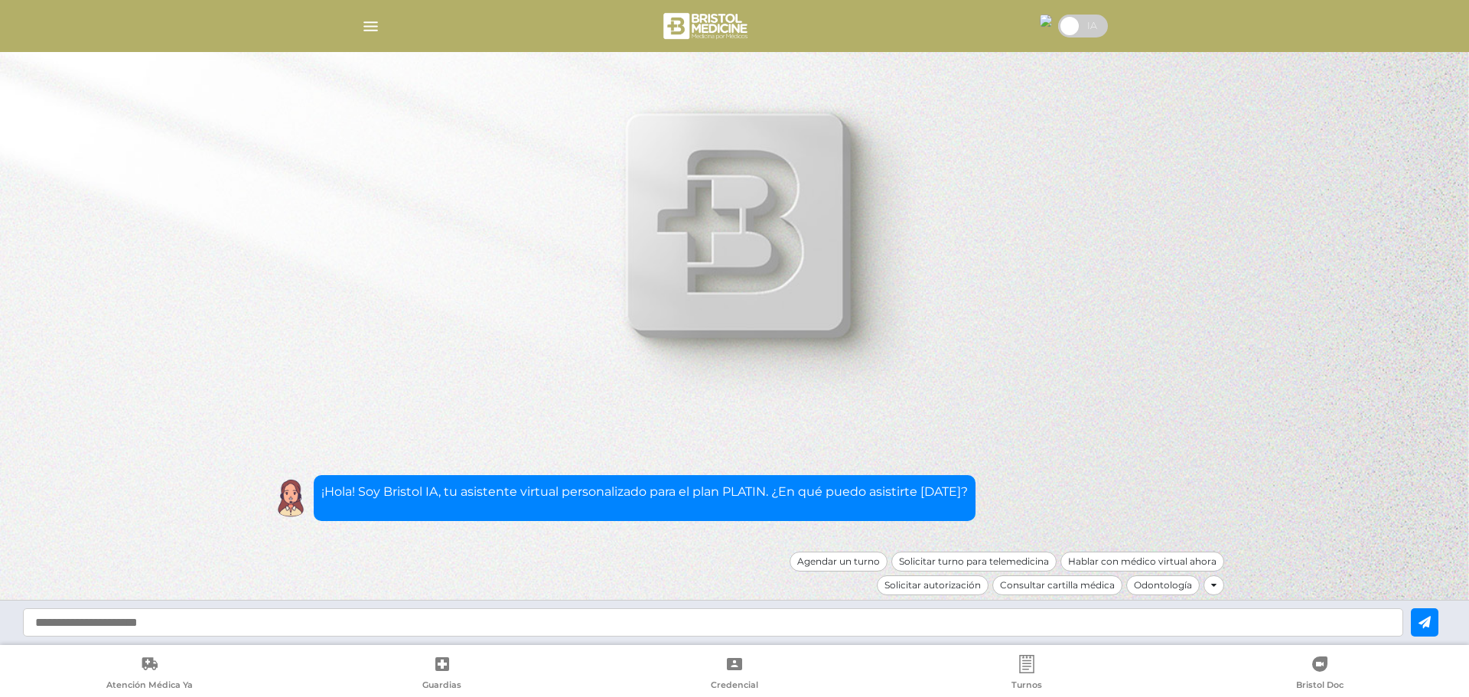
click at [62, 618] on input "text" at bounding box center [713, 622] width 1381 height 28
type input "**********"
click at [1423, 620] on icon at bounding box center [1425, 622] width 12 height 12
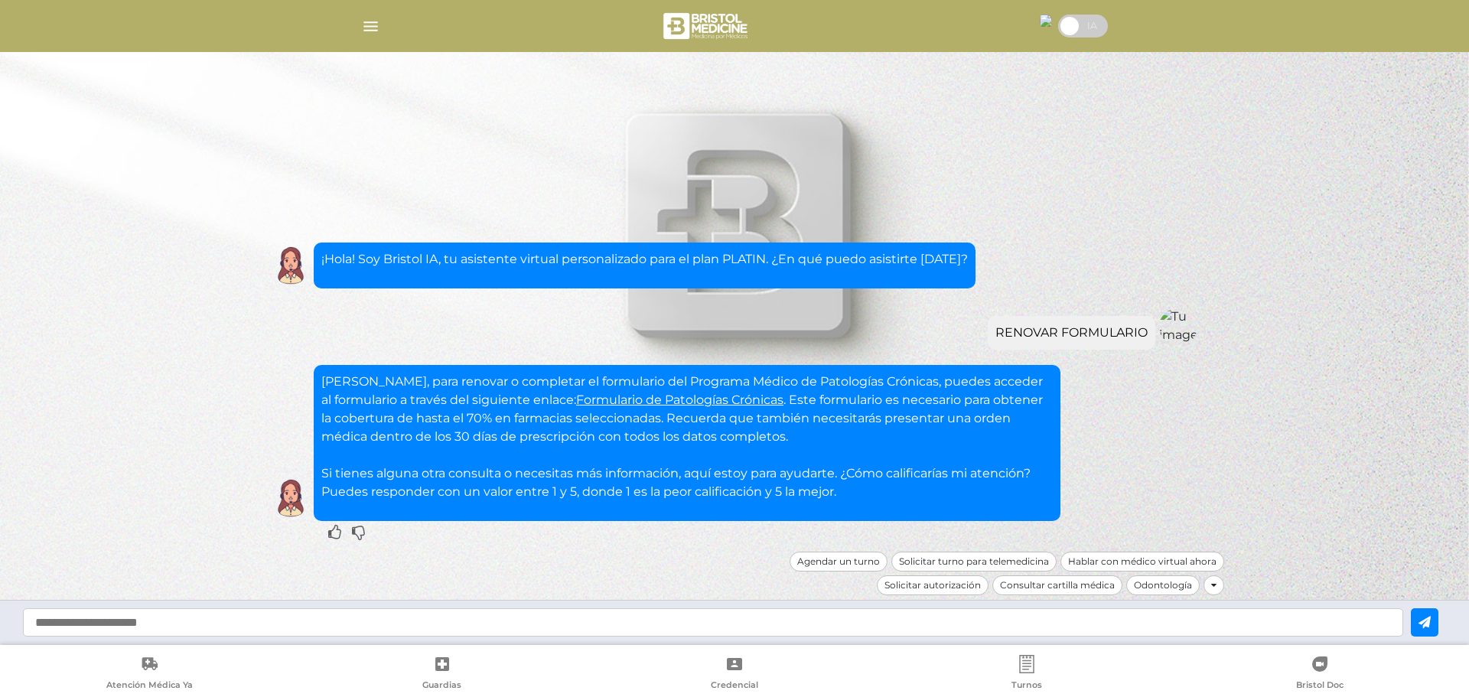
click at [64, 625] on input "text" at bounding box center [713, 622] width 1381 height 28
type input "**********"
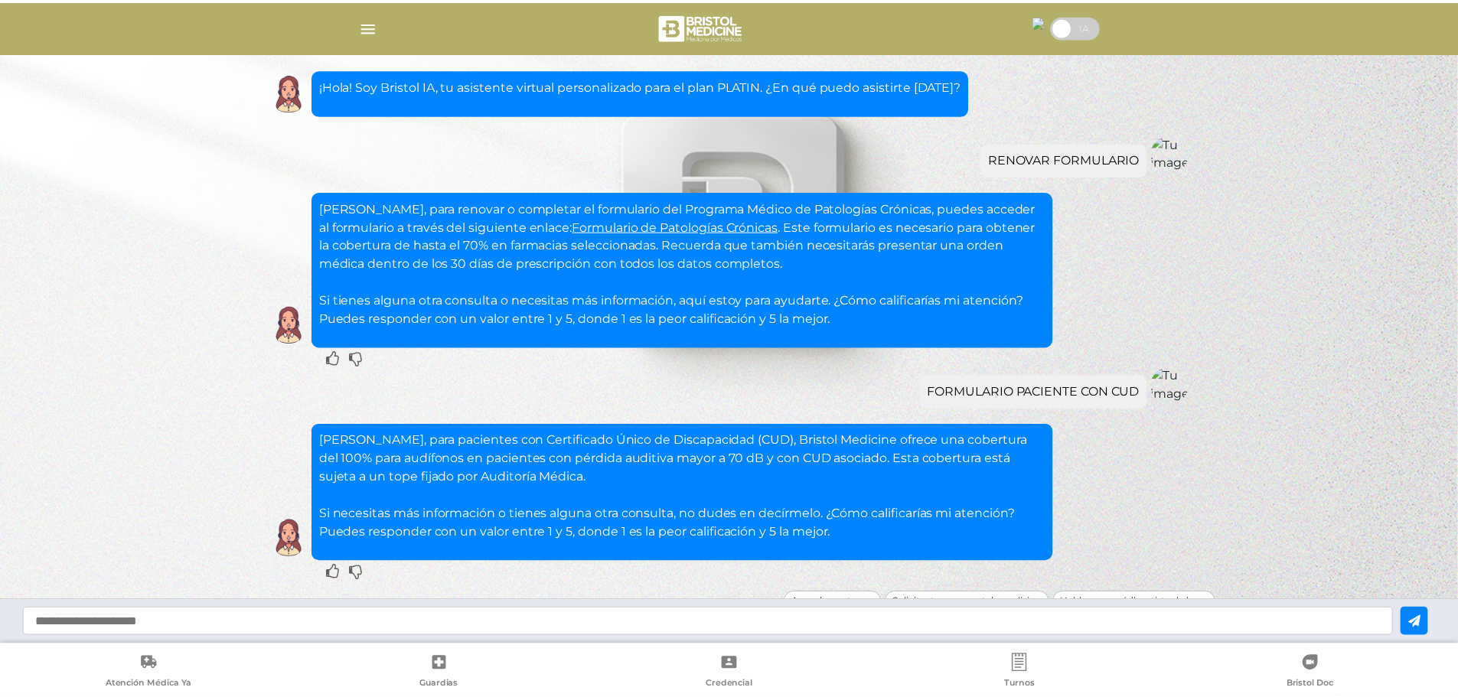
scroll to position [41, 0]
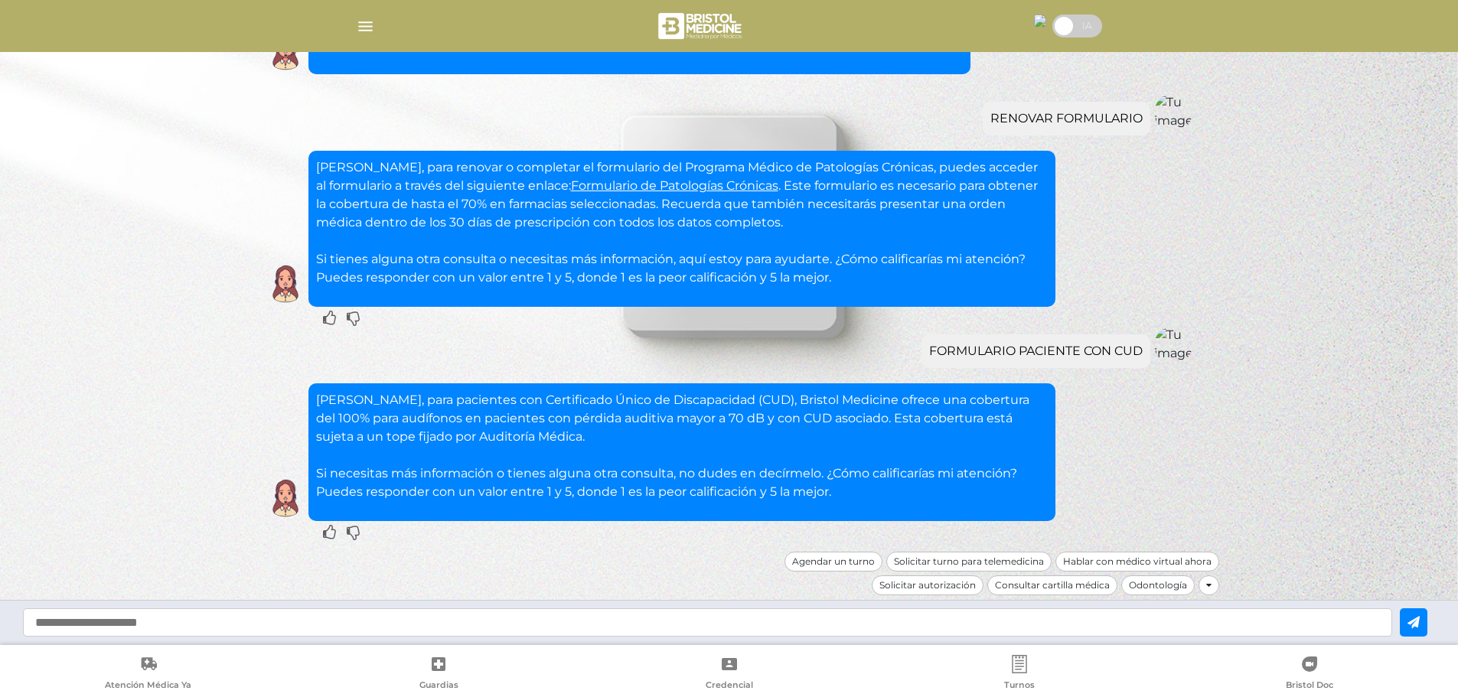
click at [106, 613] on input "text" at bounding box center [707, 622] width 1369 height 28
paste input "**********"
click at [37, 621] on input "**********" at bounding box center [707, 622] width 1369 height 28
click at [343, 618] on input "**********" at bounding box center [707, 622] width 1369 height 28
type input "**********"
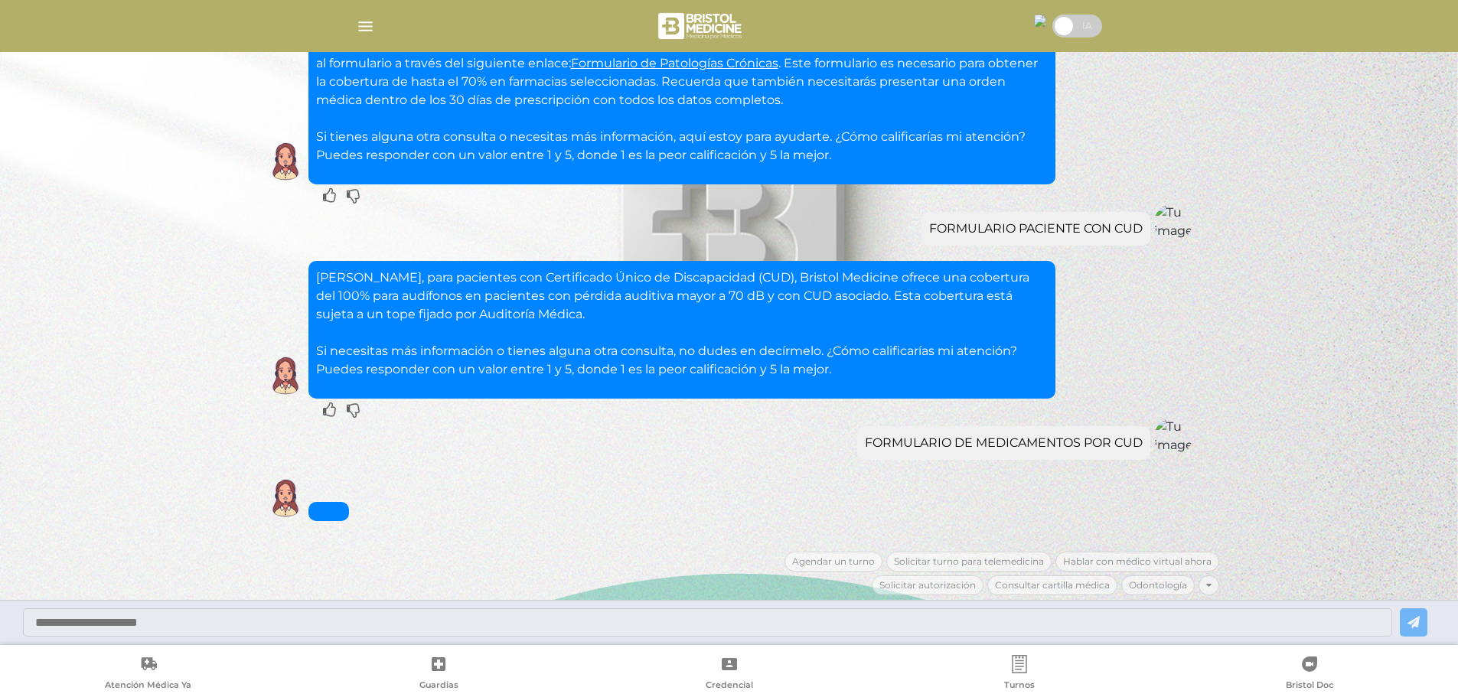
scroll to position [292, 0]
